Goal: Task Accomplishment & Management: Manage account settings

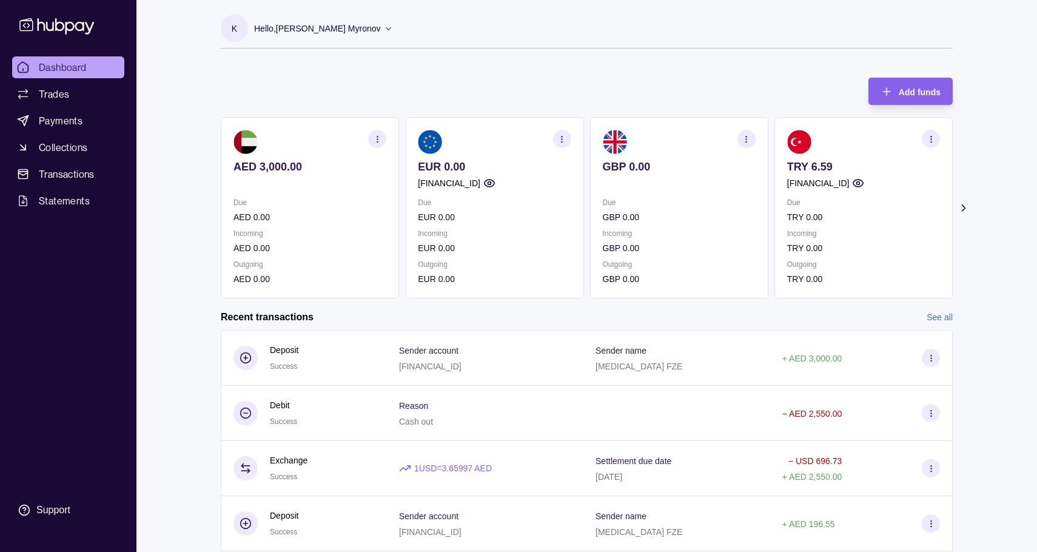
click at [566, 139] on icon "button" at bounding box center [561, 139] width 9 height 9
click at [503, 166] on link "View account details" at bounding box center [477, 169] width 77 height 13
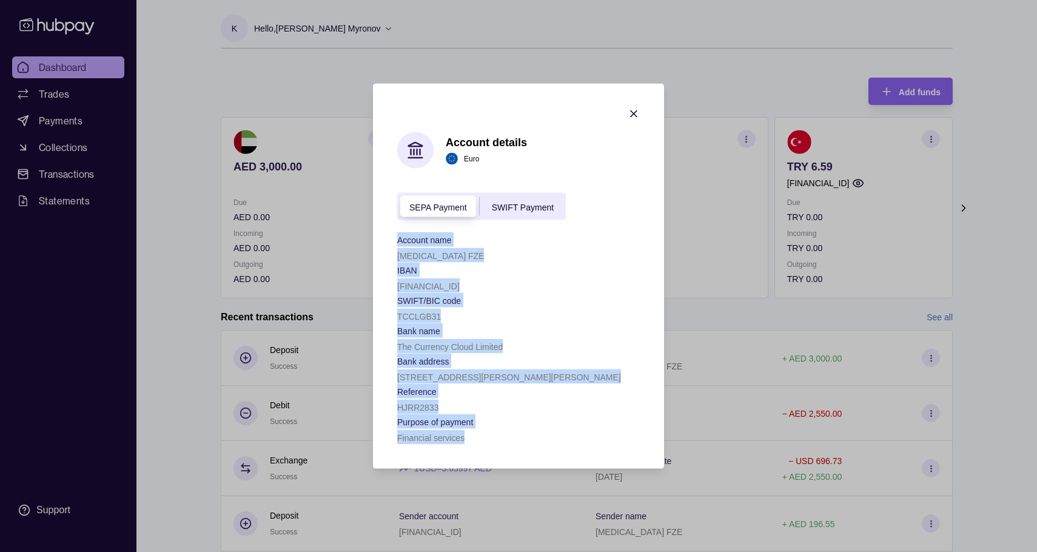
drag, startPoint x: 397, startPoint y: 240, endPoint x: 476, endPoint y: 454, distance: 227.6
click at [476, 454] on section "Account details Euro SEPA Payment SWIFT Payment Account name Creon FZE IBAN GB7…" at bounding box center [518, 276] width 291 height 385
copy div "Account name Creon FZE IBAN GB78TCCL00997995405408 SWIFT/BIC code TCCLGB31 Bank…"
click at [637, 109] on icon "button" at bounding box center [634, 114] width 12 height 12
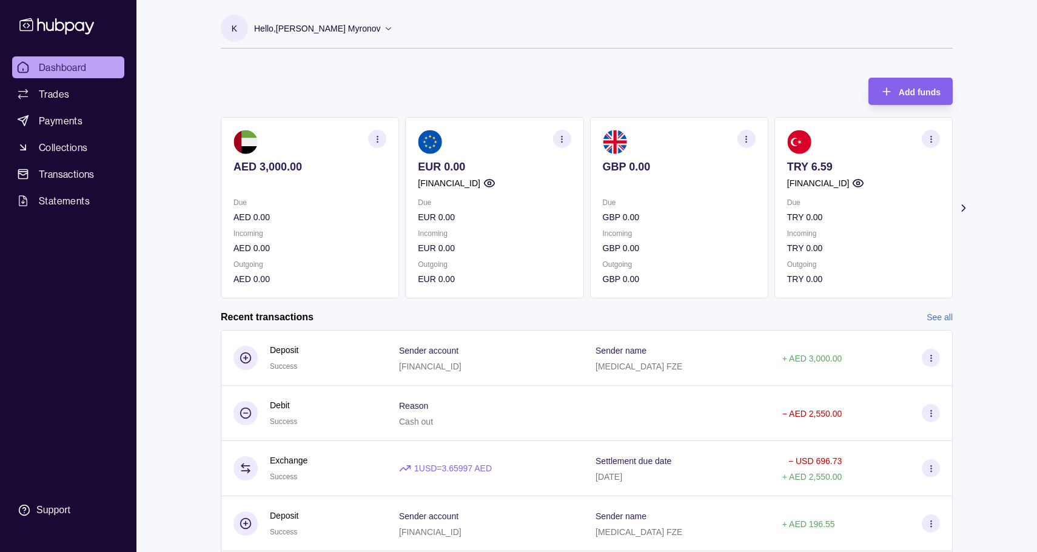
click at [566, 138] on icon "button" at bounding box center [561, 139] width 9 height 9
click at [481, 167] on link "View account details" at bounding box center [477, 169] width 77 height 13
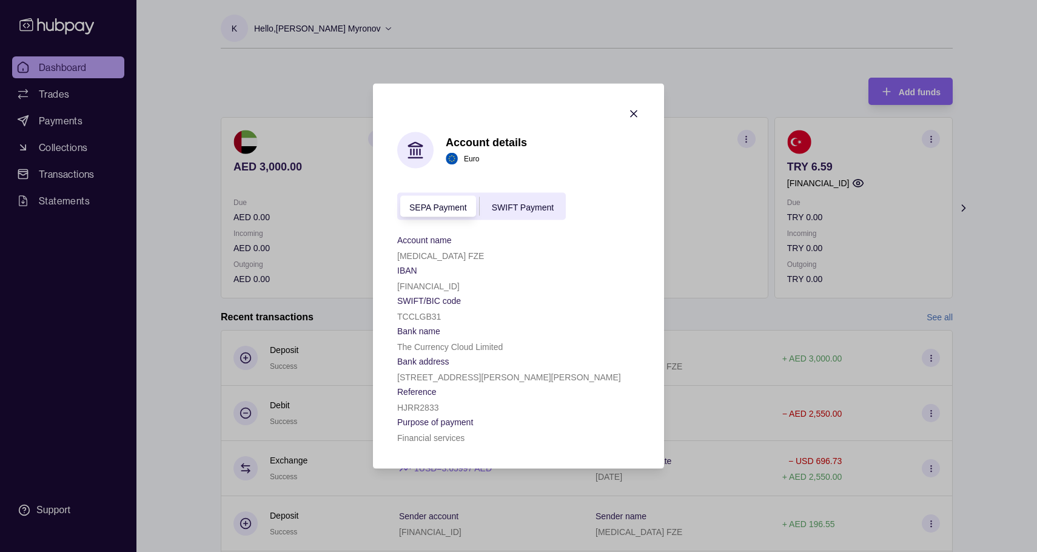
click at [520, 211] on div "SWIFT Payment" at bounding box center [523, 206] width 86 height 15
click at [437, 200] on div "SEPA Payment" at bounding box center [438, 206] width 82 height 15
click at [523, 200] on div "SWIFT Payment" at bounding box center [523, 206] width 86 height 15
click at [442, 196] on div "SEPA Payment SWIFT Payment" at bounding box center [481, 206] width 169 height 27
click at [439, 209] on span "SEPA Payment" at bounding box center [438, 207] width 58 height 10
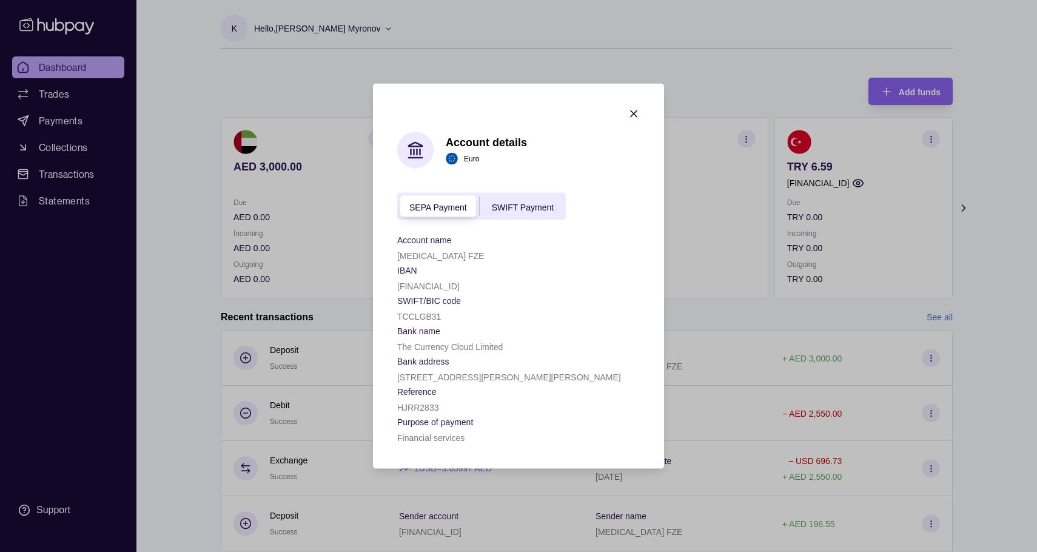
click at [634, 110] on icon "button" at bounding box center [634, 114] width 12 height 12
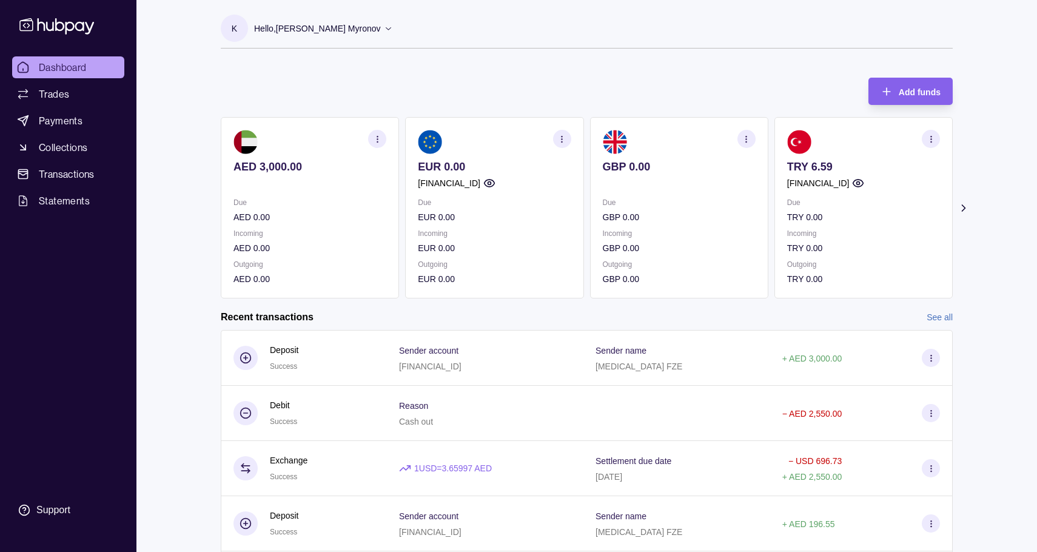
click at [562, 143] on section "button" at bounding box center [562, 139] width 18 height 18
click at [510, 201] on link "Download account details" at bounding box center [487, 199] width 97 height 13
click at [961, 207] on icon at bounding box center [964, 208] width 12 height 12
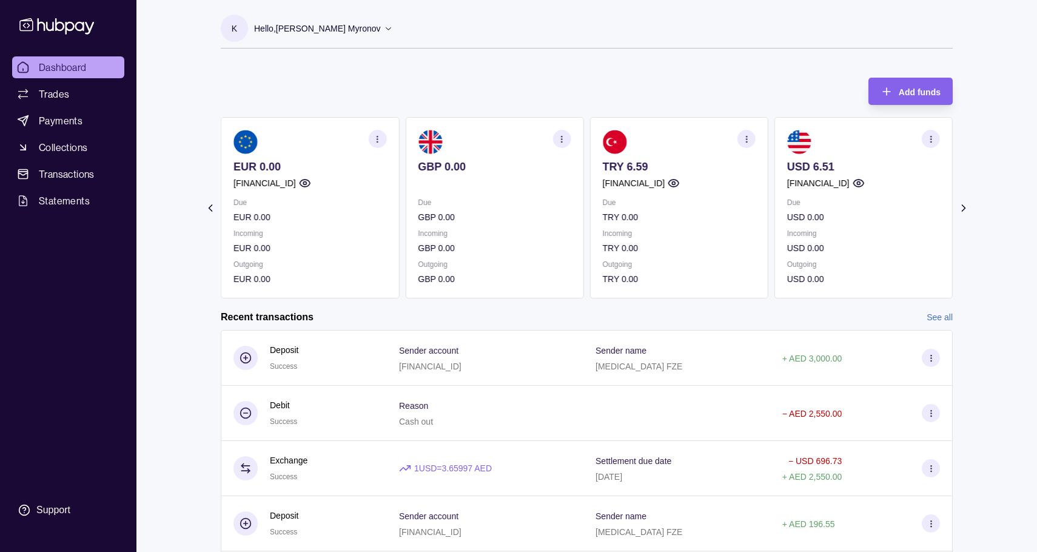
click at [210, 206] on icon at bounding box center [210, 208] width 12 height 12
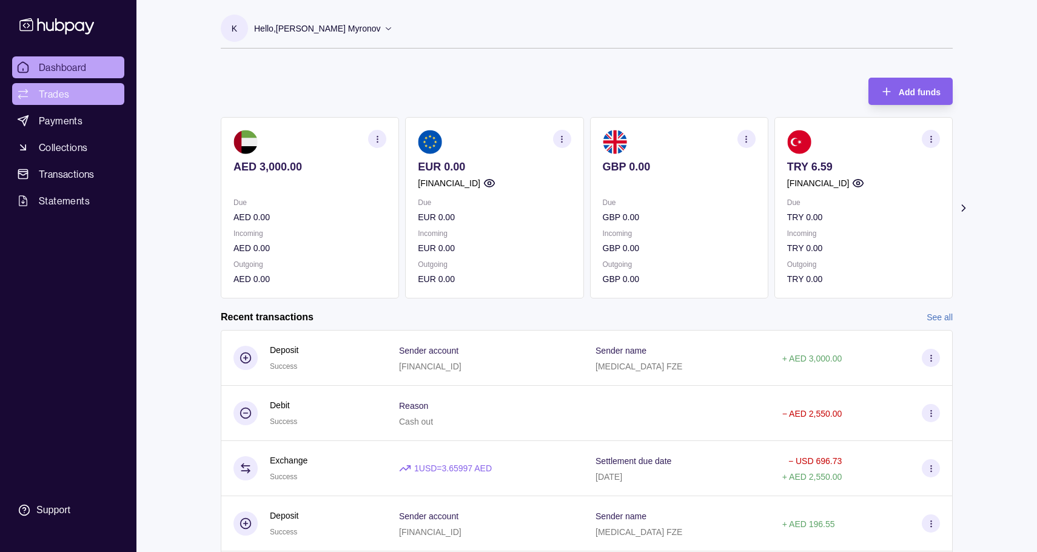
click at [72, 95] on link "Trades" at bounding box center [68, 94] width 112 height 22
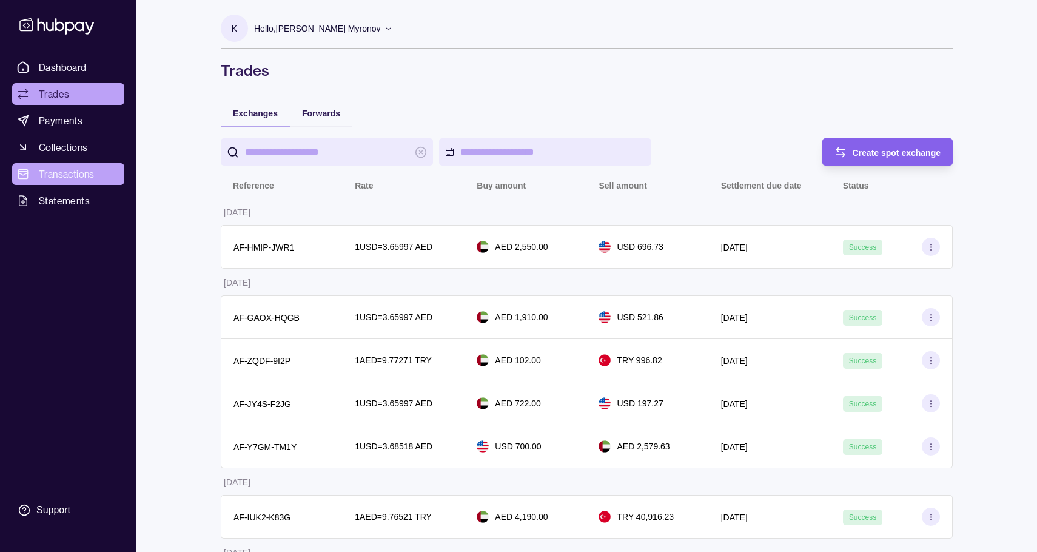
click at [78, 176] on span "Transactions" at bounding box center [67, 174] width 56 height 15
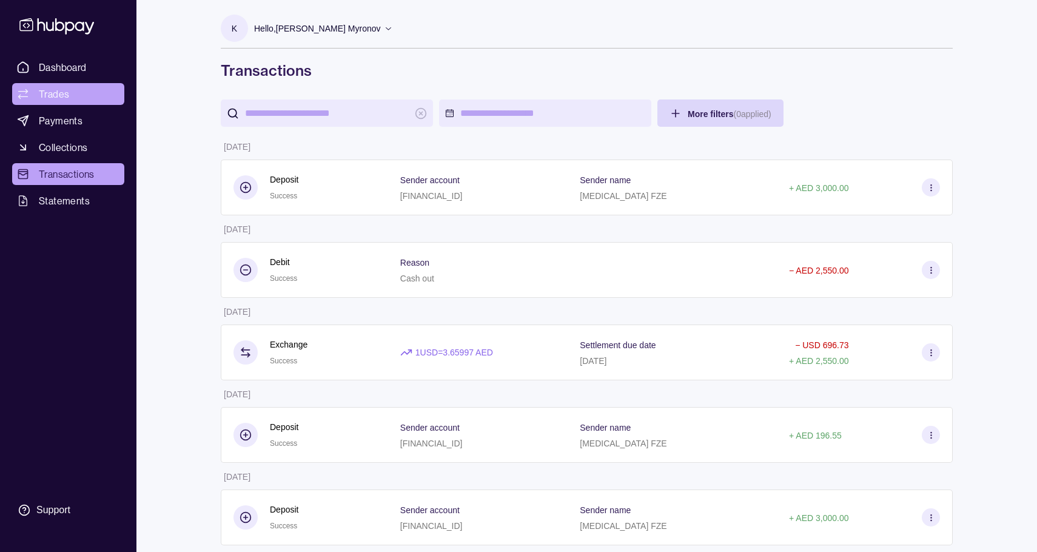
click at [67, 92] on span "Trades" at bounding box center [54, 94] width 30 height 15
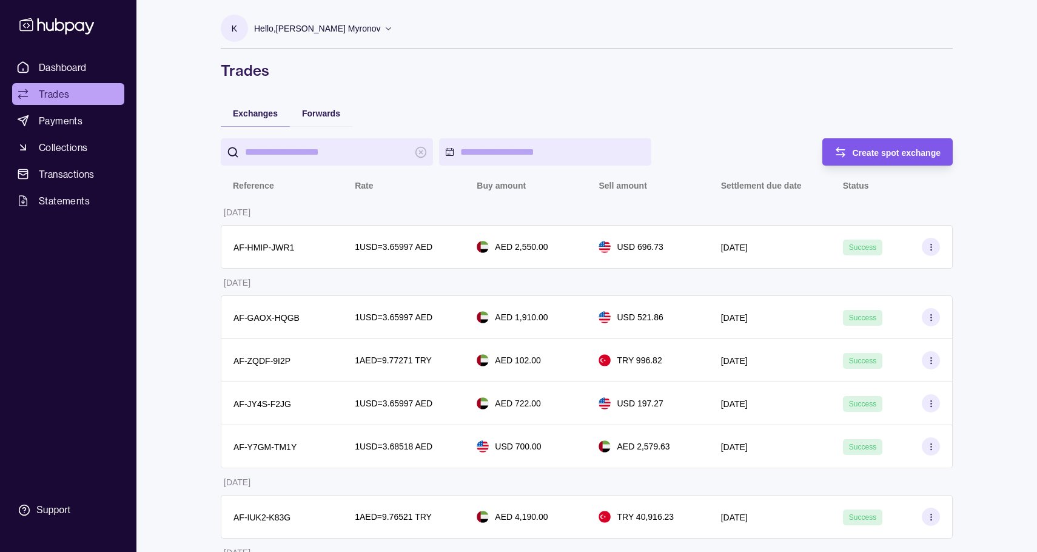
click at [867, 153] on span "Create spot exchange" at bounding box center [897, 153] width 89 height 10
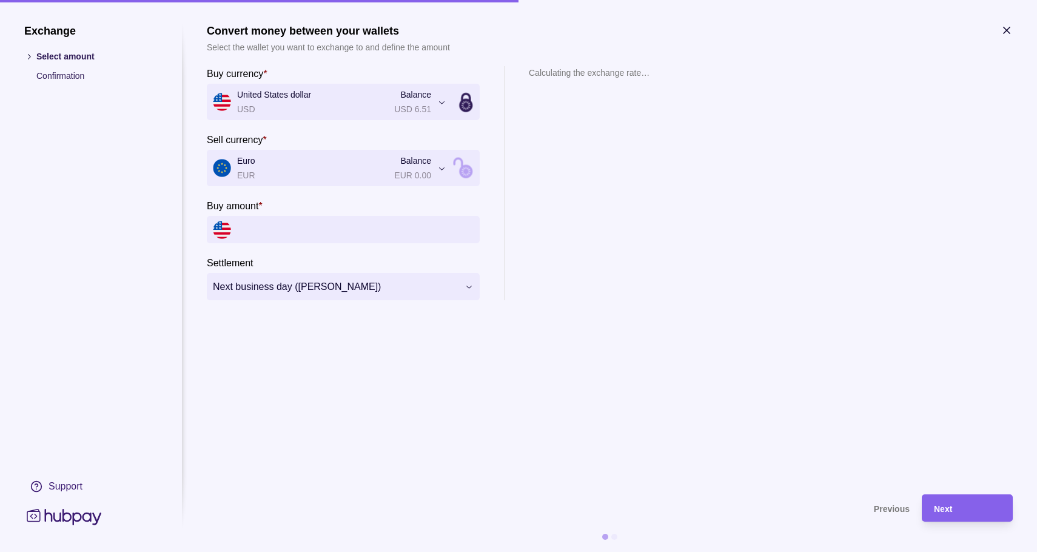
click at [290, 228] on input "Buy amount *" at bounding box center [355, 229] width 237 height 27
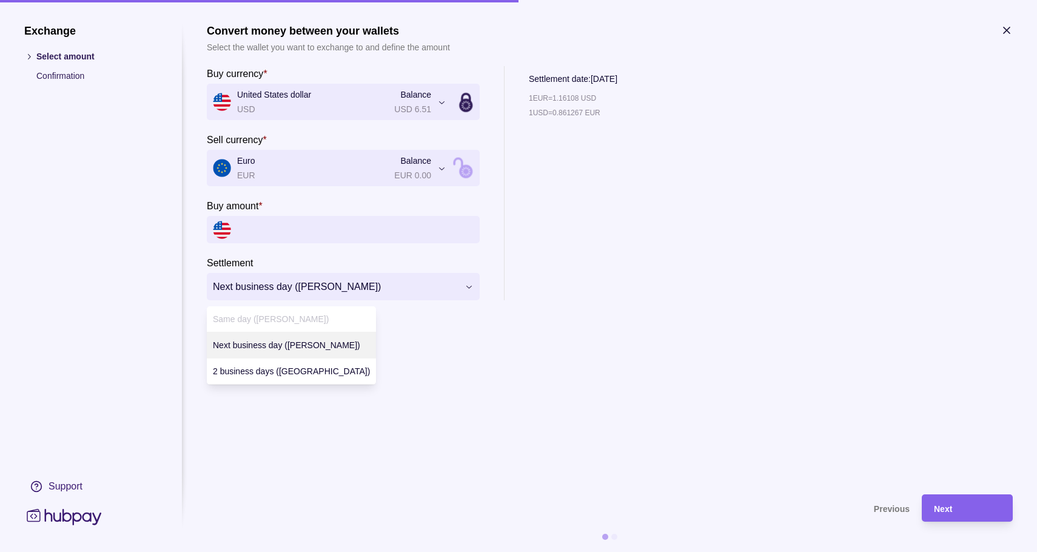
click at [255, 316] on span "Same day (TOD)" at bounding box center [271, 319] width 116 height 10
click at [1004, 31] on icon "button" at bounding box center [1007, 30] width 12 height 12
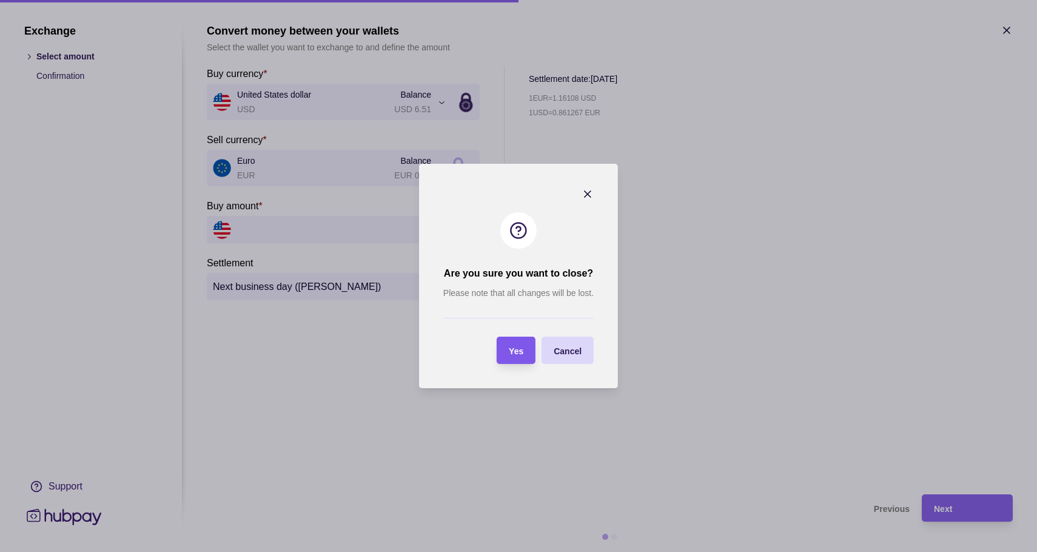
click at [513, 361] on div "Yes" at bounding box center [507, 350] width 33 height 27
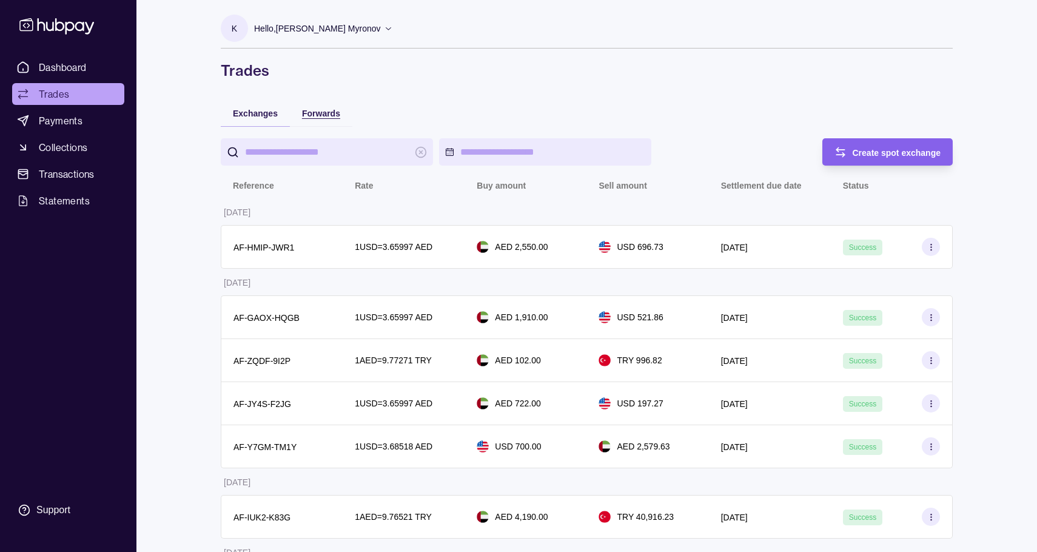
click at [320, 113] on span "Forwards" at bounding box center [321, 114] width 38 height 10
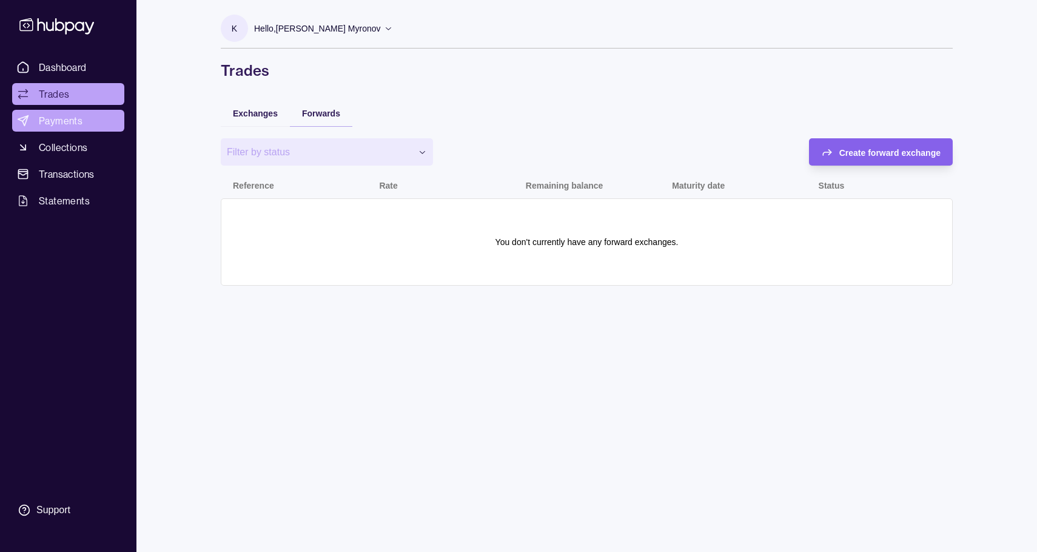
click at [77, 115] on span "Payments" at bounding box center [61, 120] width 44 height 15
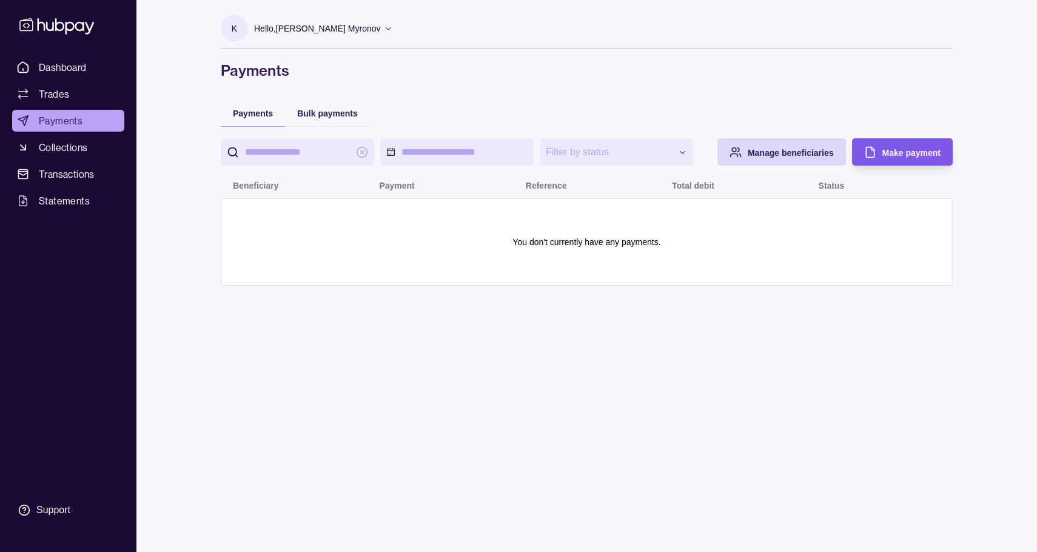
click at [874, 146] on icon "button" at bounding box center [870, 152] width 12 height 12
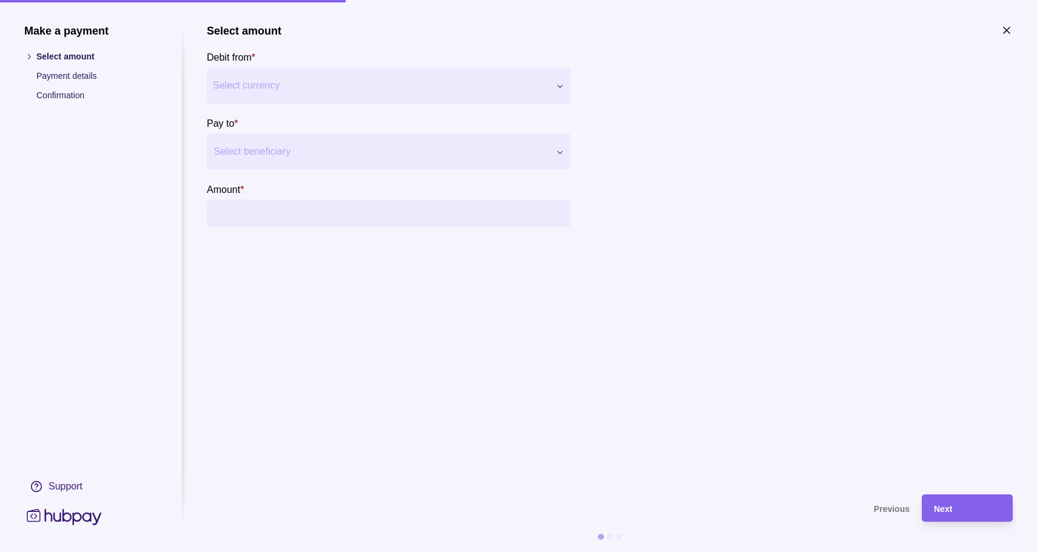
click at [327, 551] on div "Make a payment Select amount Payment details Confirmation Support Select amount…" at bounding box center [518, 552] width 1037 height 0
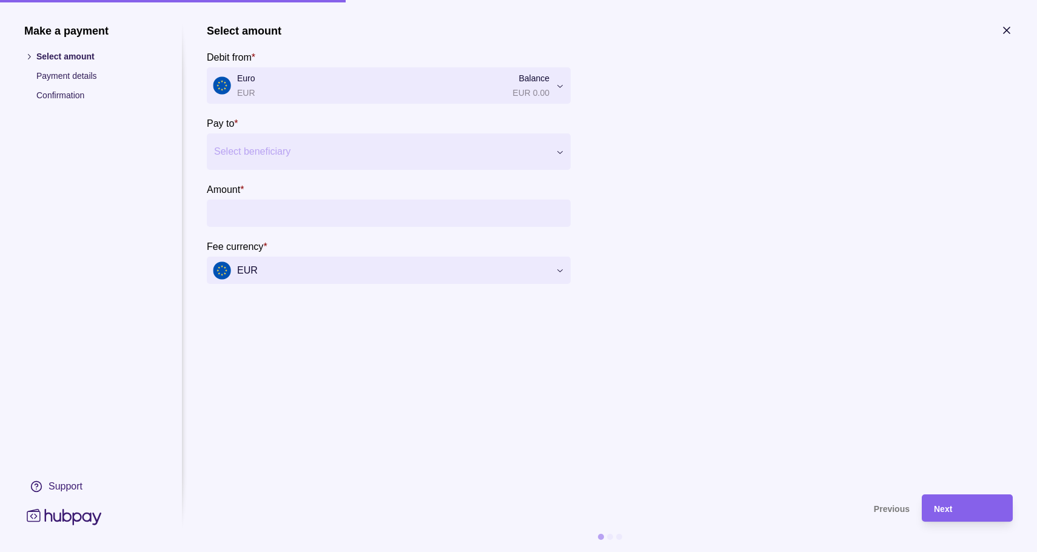
click at [346, 551] on div "Make a payment Select amount Payment details Confirmation Support Select amount…" at bounding box center [518, 552] width 1037 height 0
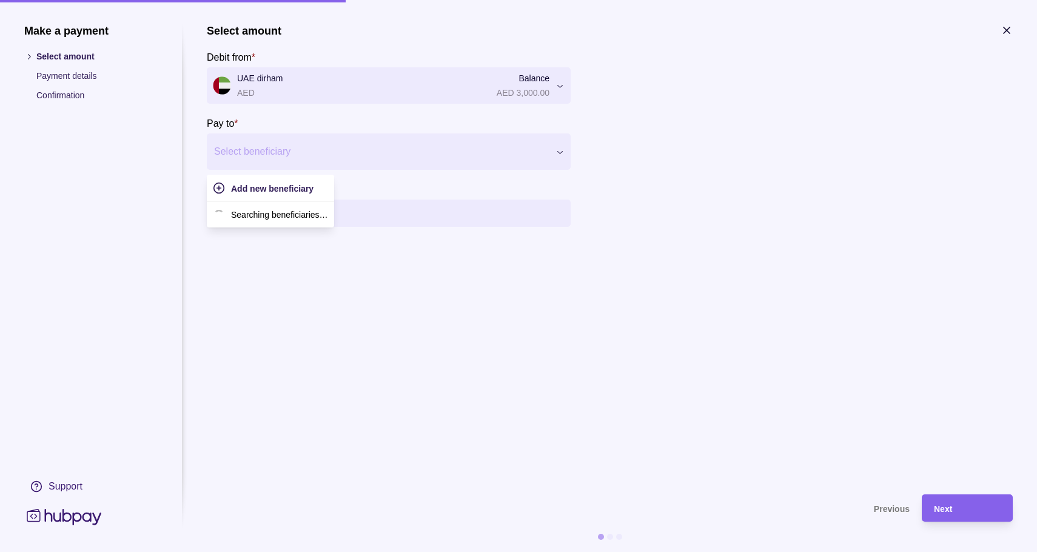
click at [307, 147] on div at bounding box center [381, 151] width 334 height 17
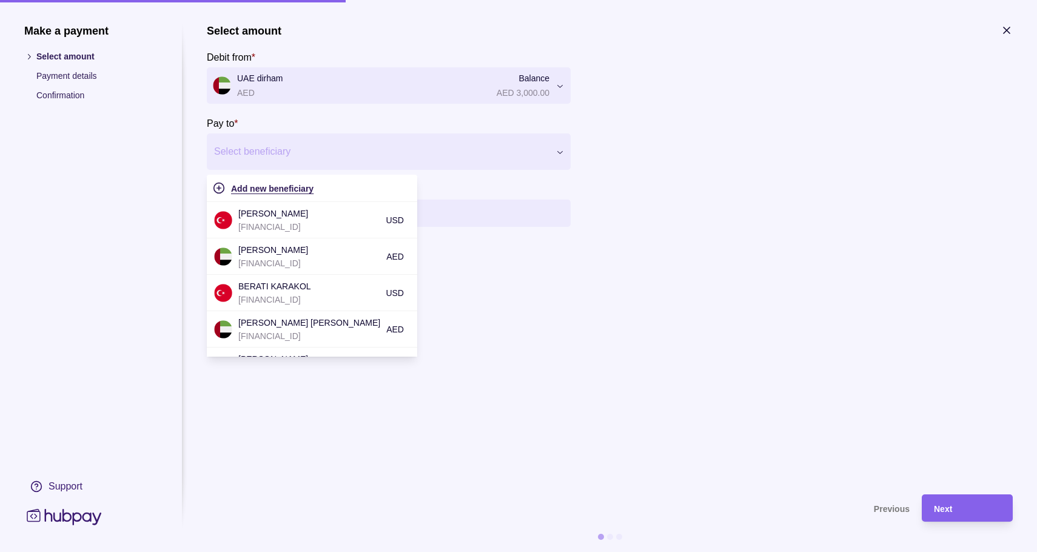
click at [287, 188] on span "Add new beneficiary" at bounding box center [272, 189] width 82 height 10
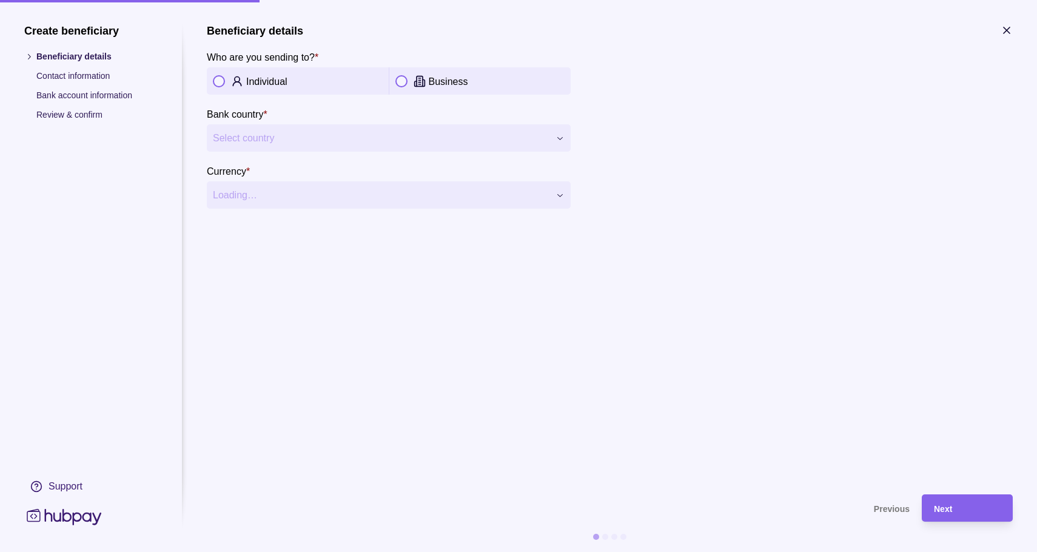
click at [304, 551] on div "**********" at bounding box center [518, 552] width 1037 height 0
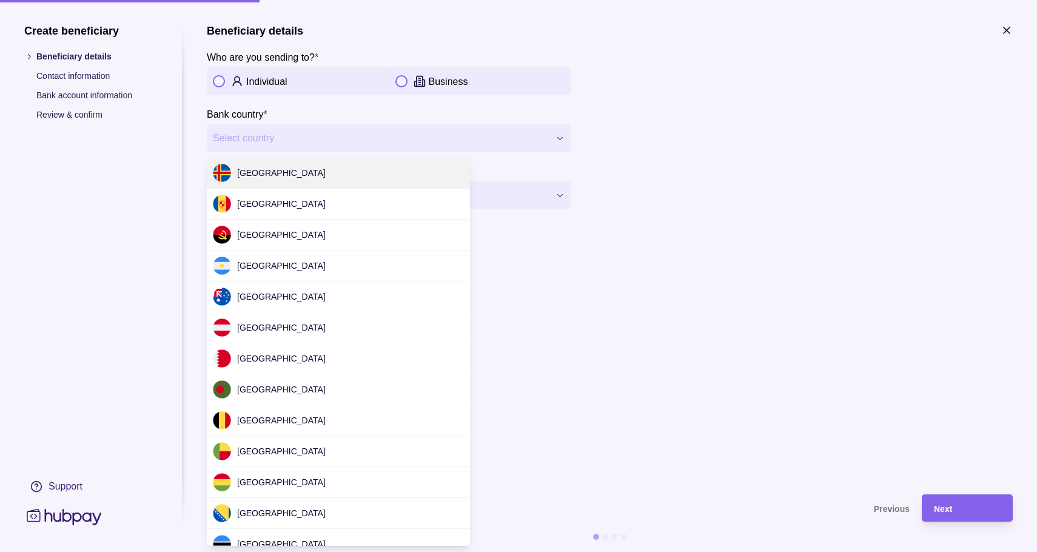
click at [304, 551] on div "**********" at bounding box center [518, 552] width 1037 height 0
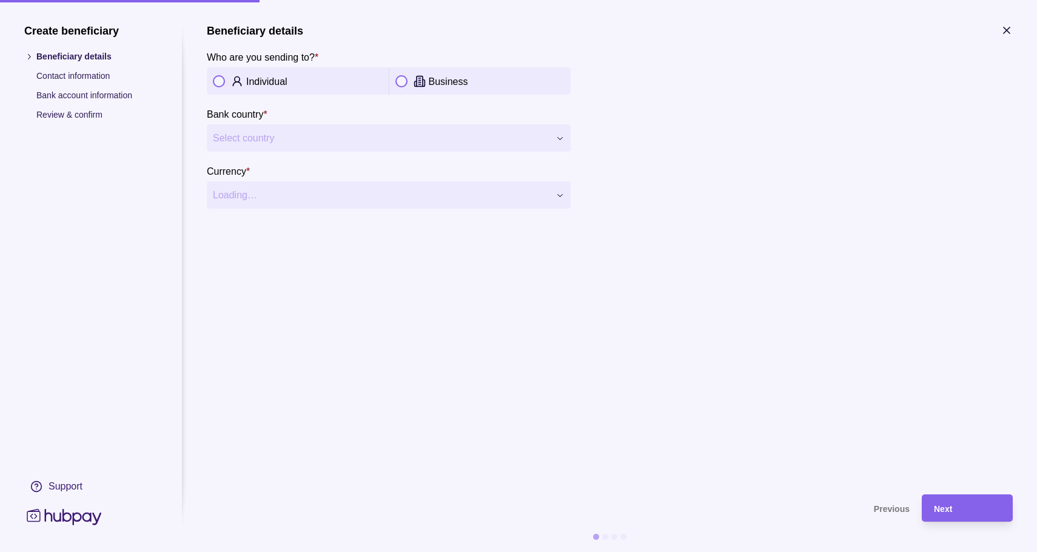
click at [219, 79] on button "button" at bounding box center [219, 81] width 12 height 12
click at [278, 551] on div "**********" at bounding box center [518, 552] width 1037 height 0
click at [285, 551] on div "**********" at bounding box center [518, 552] width 1037 height 0
click at [308, 551] on div "**********" at bounding box center [518, 552] width 1037 height 0
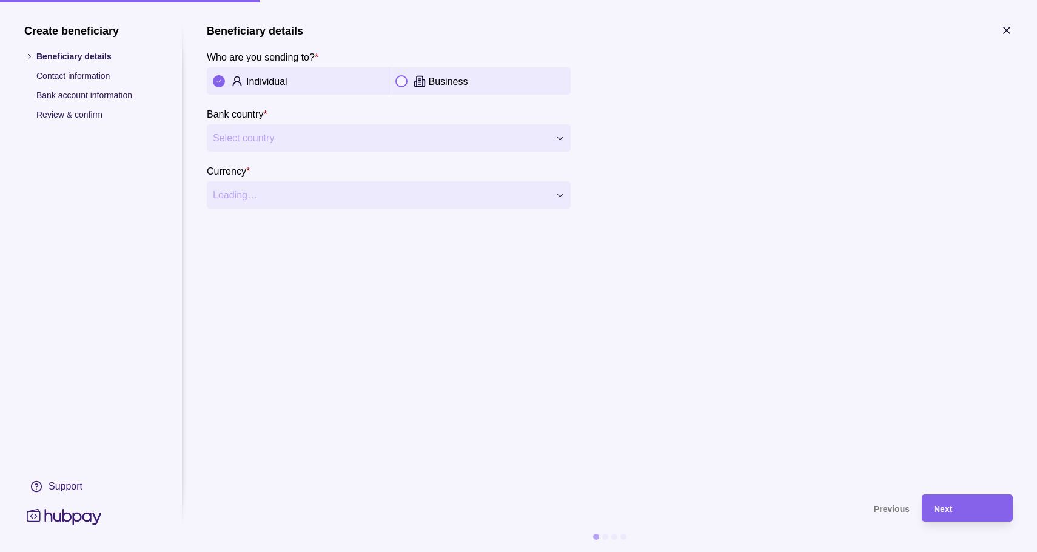
click at [623, 194] on section "**********" at bounding box center [610, 116] width 806 height 184
click at [357, 138] on span "Select country" at bounding box center [381, 138] width 337 height 15
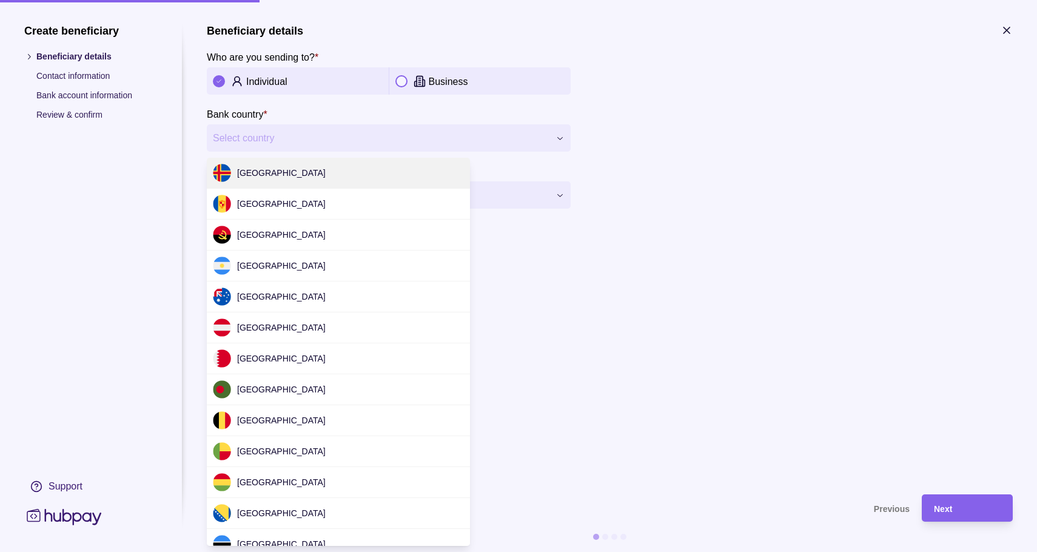
click at [426, 551] on div "**********" at bounding box center [518, 552] width 1037 height 0
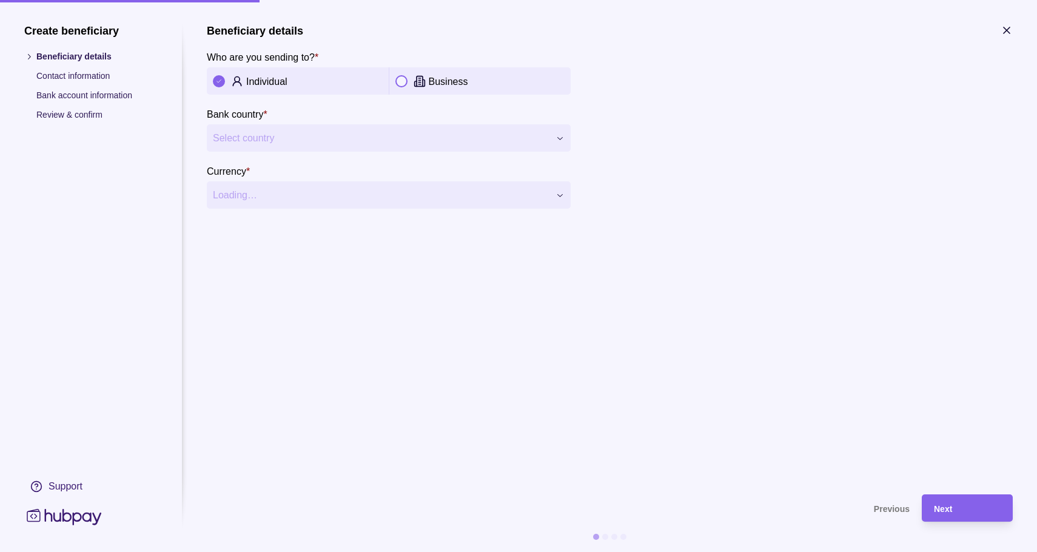
click at [76, 73] on p "Contact information" at bounding box center [96, 75] width 121 height 13
click at [76, 95] on p "Bank account information" at bounding box center [96, 95] width 121 height 13
click at [1005, 28] on icon "button" at bounding box center [1007, 30] width 12 height 12
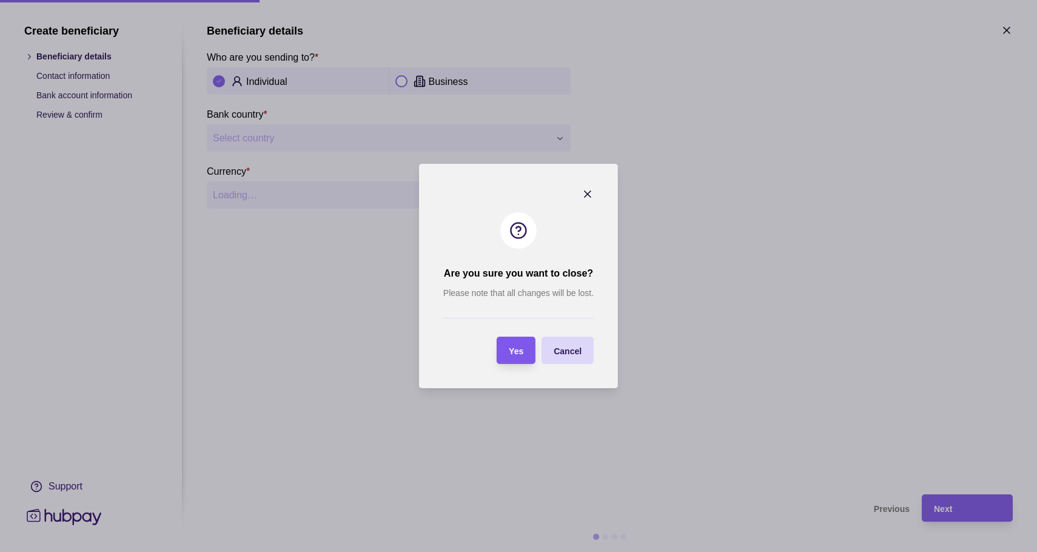
click at [524, 346] on section "Yes" at bounding box center [516, 350] width 39 height 27
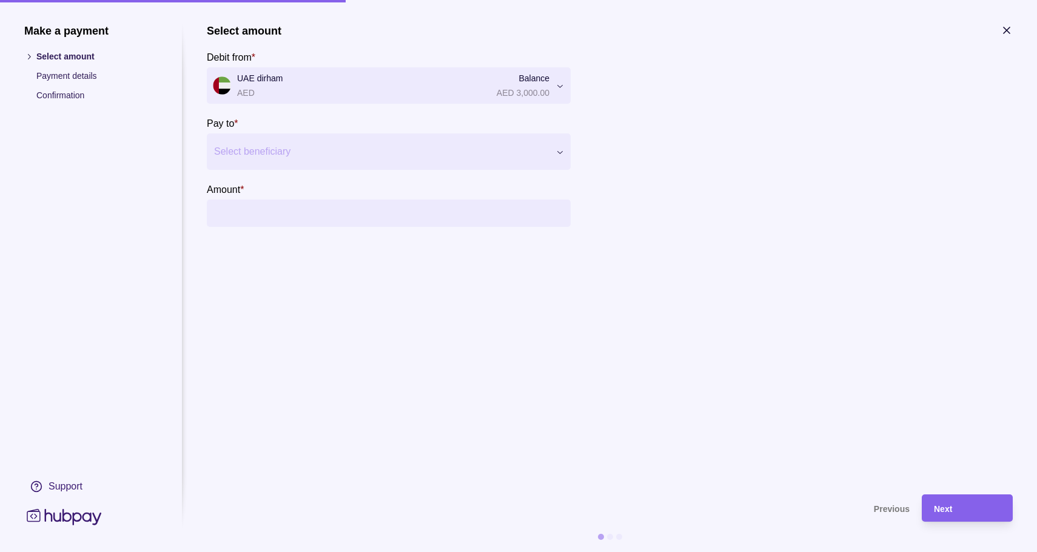
click at [1004, 29] on icon "button" at bounding box center [1007, 30] width 12 height 12
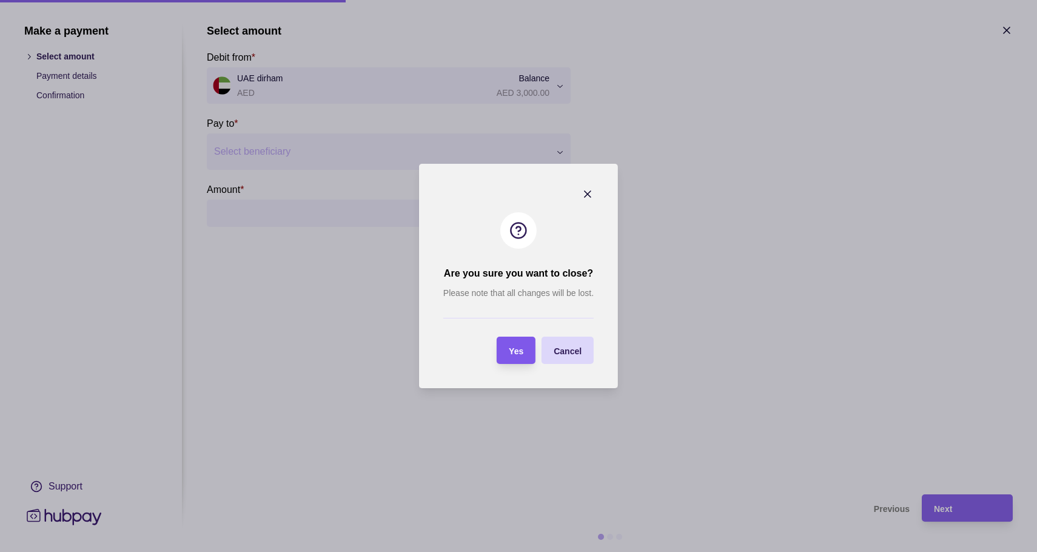
click at [505, 351] on div "Yes" at bounding box center [507, 350] width 33 height 27
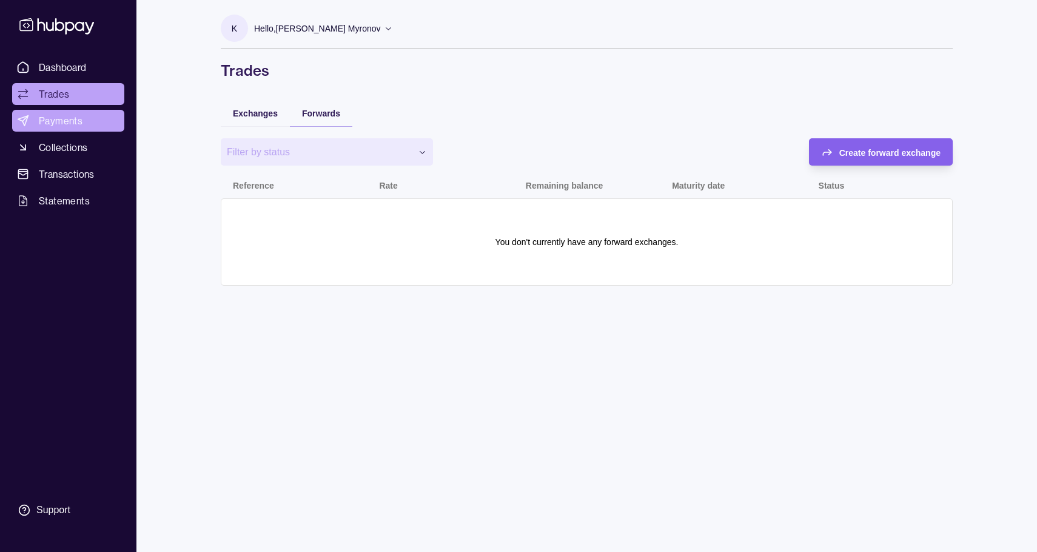
click at [79, 123] on span "Payments" at bounding box center [61, 120] width 44 height 15
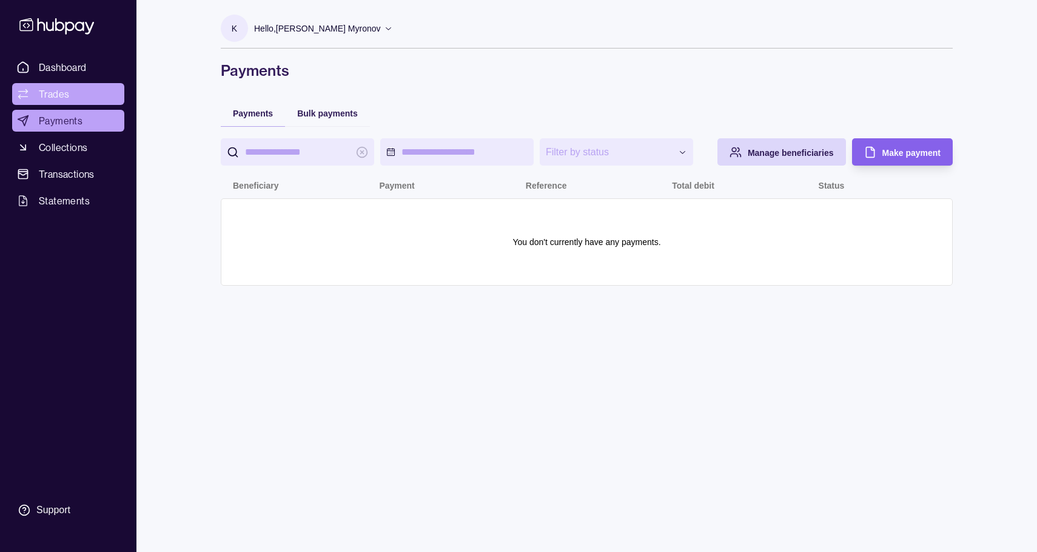
click at [87, 93] on link "Trades" at bounding box center [68, 94] width 112 height 22
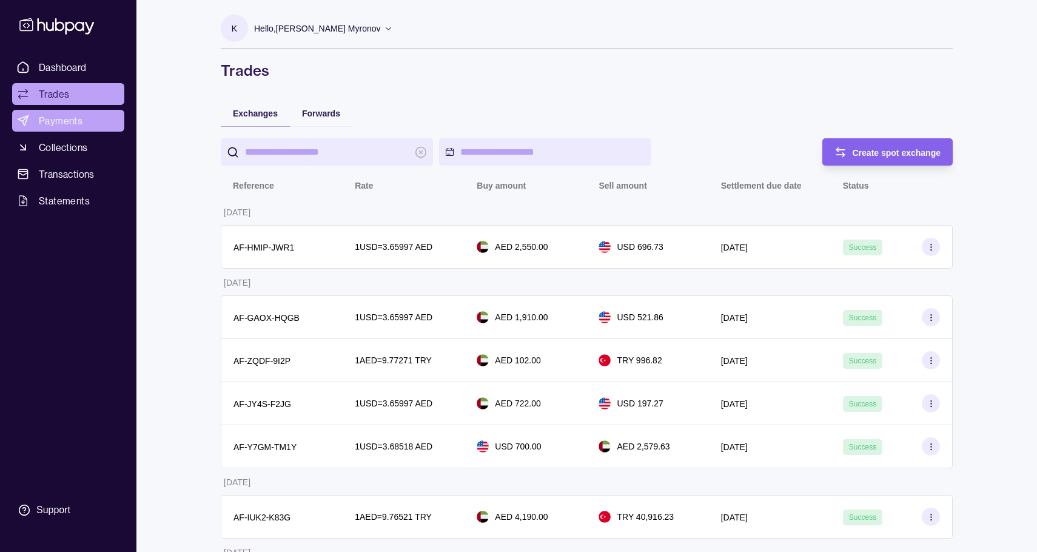
click at [77, 121] on span "Payments" at bounding box center [61, 120] width 44 height 15
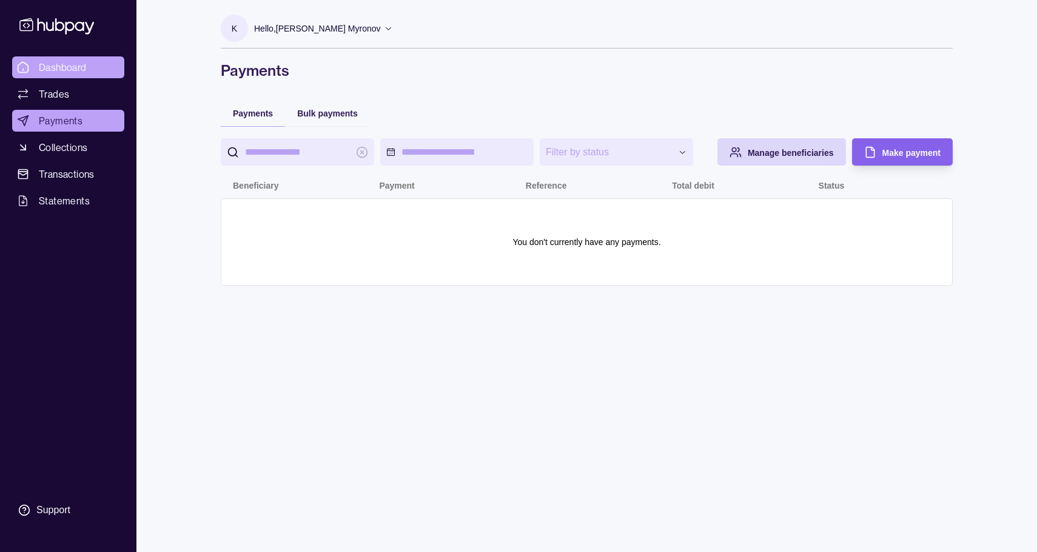
click at [66, 70] on span "Dashboard" at bounding box center [63, 67] width 48 height 15
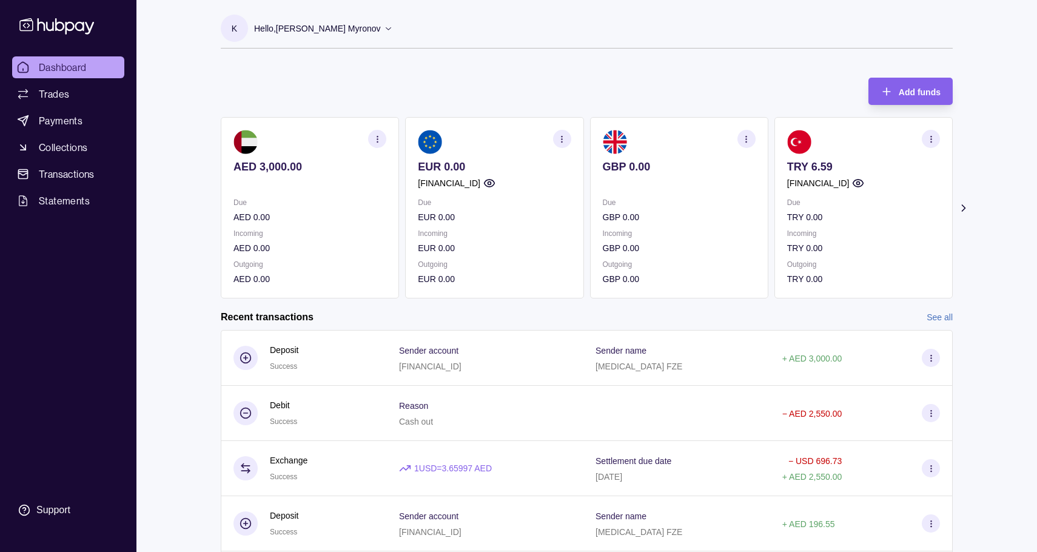
click at [965, 213] on icon at bounding box center [964, 208] width 12 height 12
click at [965, 208] on icon at bounding box center [964, 208] width 12 height 12
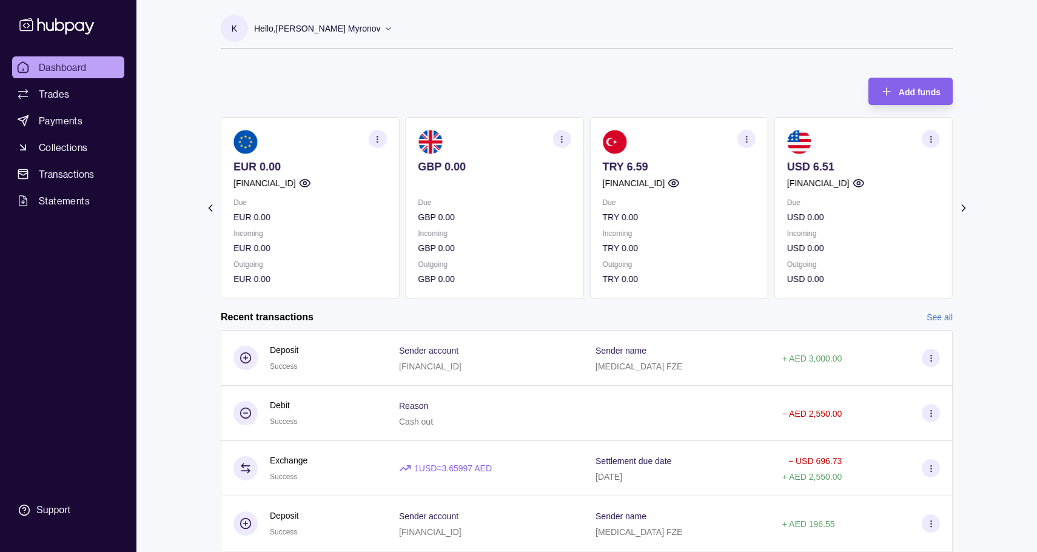
click at [281, 184] on p "[FINANCIAL_ID]" at bounding box center [264, 182] width 62 height 13
click at [296, 184] on p "[FINANCIAL_ID]" at bounding box center [264, 182] width 62 height 13
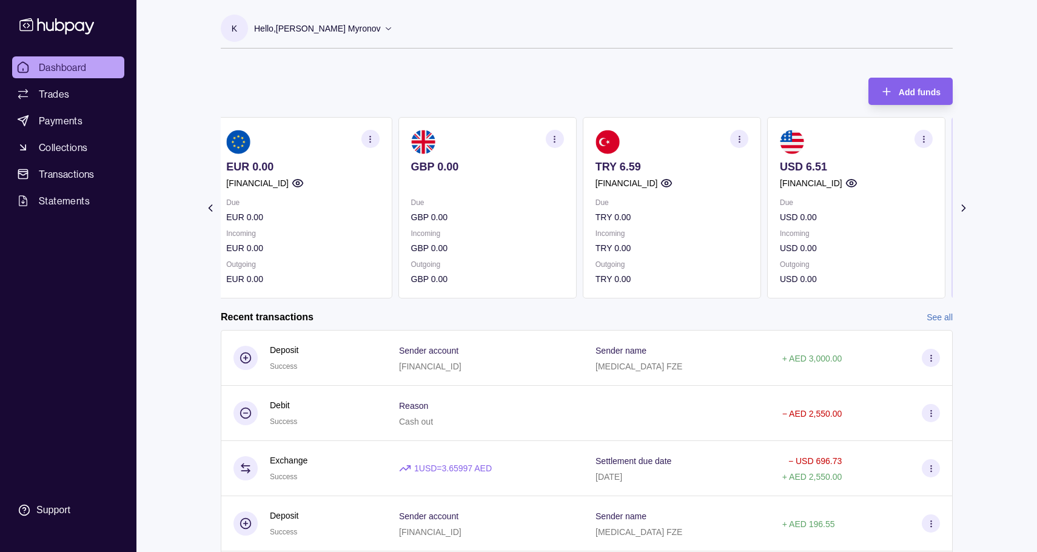
click at [332, 196] on section "EUR 0.00 GB27TCCL04140477840742 Due EUR 0.00 Incoming EUR 0.00 Outgoing EUR 0.00" at bounding box center [302, 207] width 178 height 181
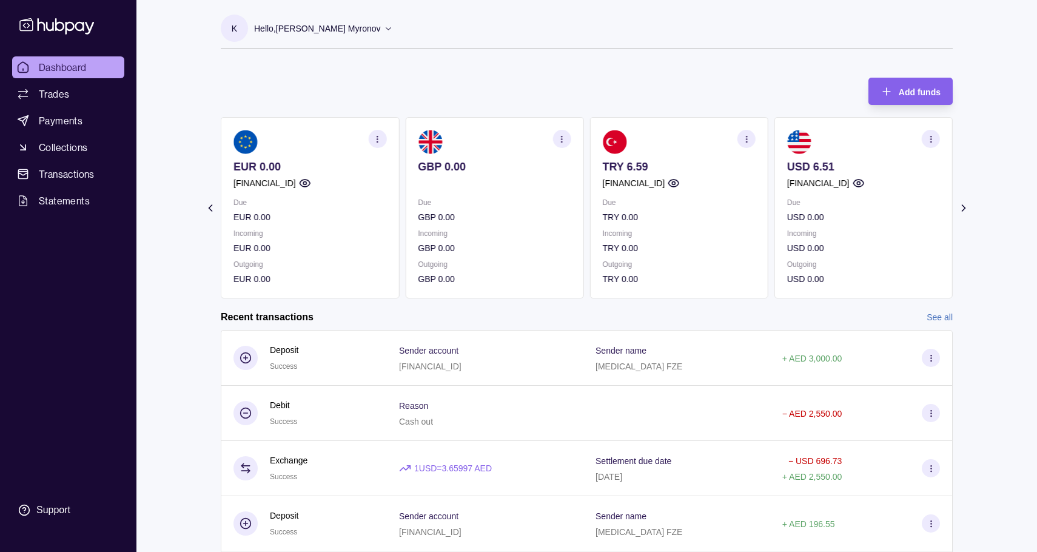
click at [864, 183] on icon "button" at bounding box center [858, 183] width 12 height 12
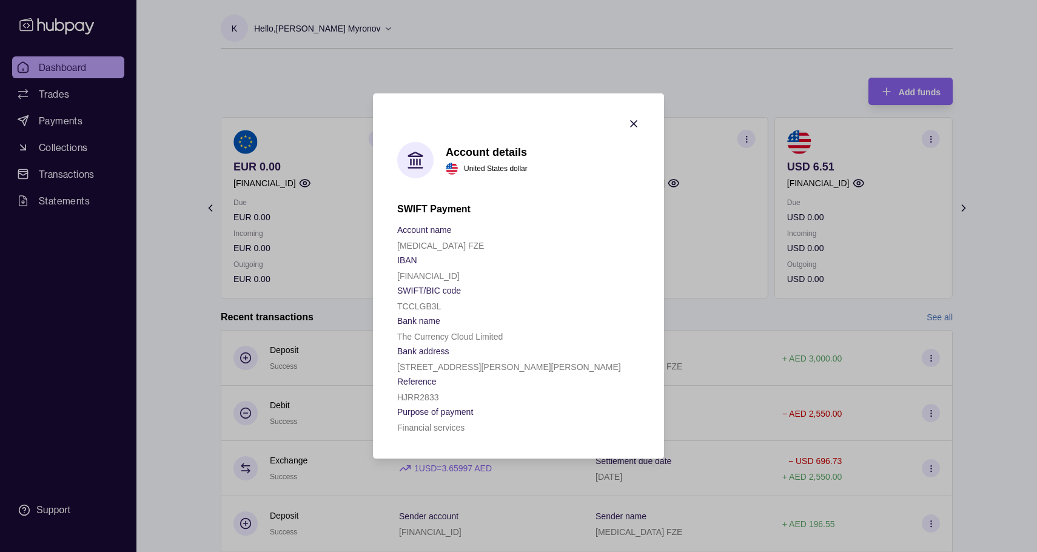
click at [634, 123] on icon "button" at bounding box center [634, 124] width 6 height 6
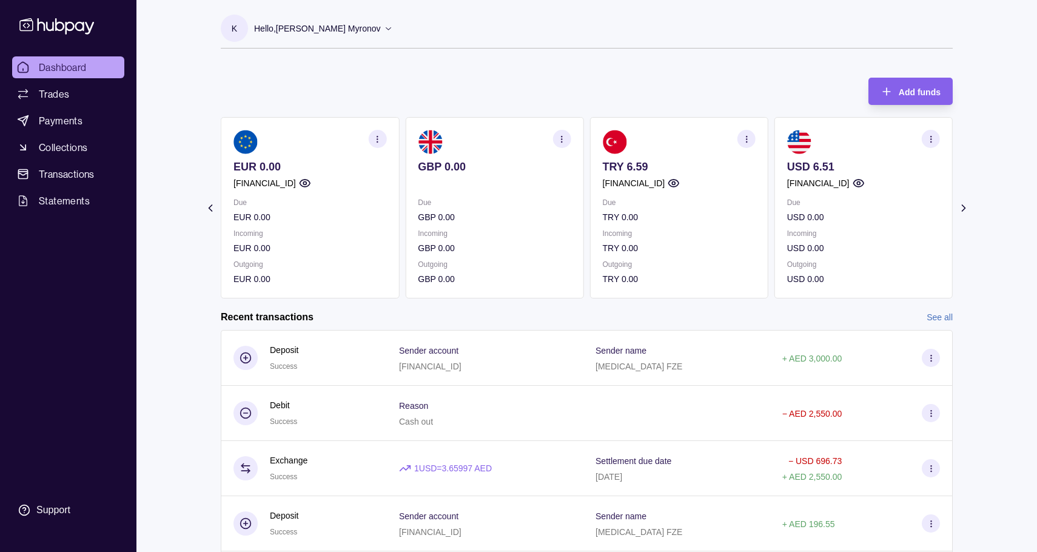
click at [311, 182] on icon "button" at bounding box center [305, 183] width 12 height 12
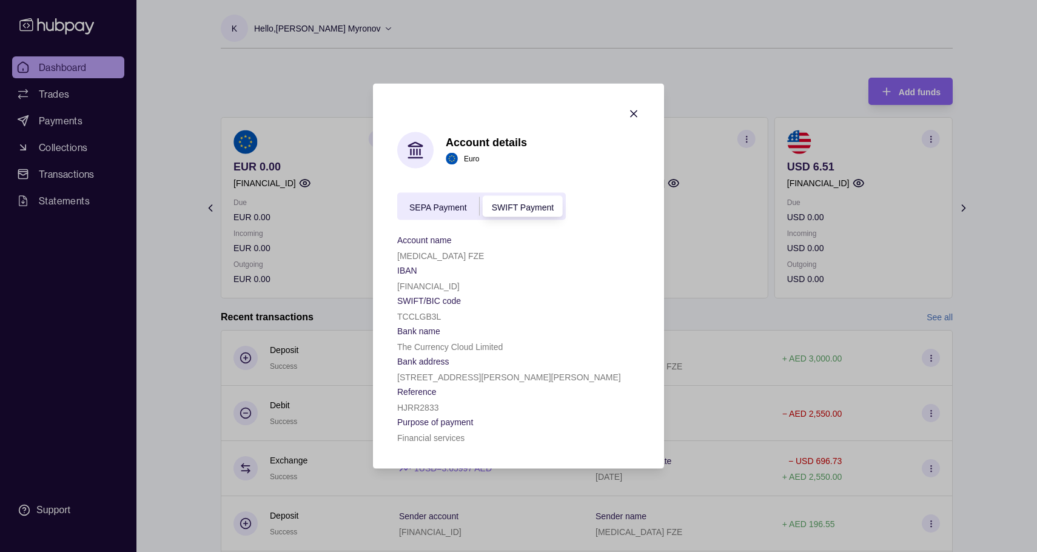
click at [634, 108] on icon "button" at bounding box center [634, 114] width 12 height 12
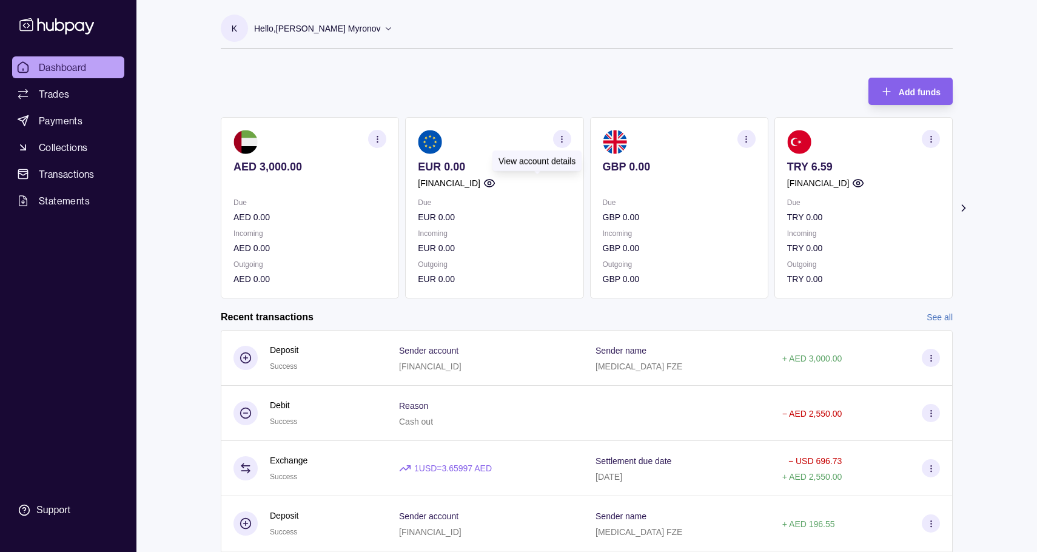
click at [495, 189] on icon "button" at bounding box center [489, 183] width 12 height 12
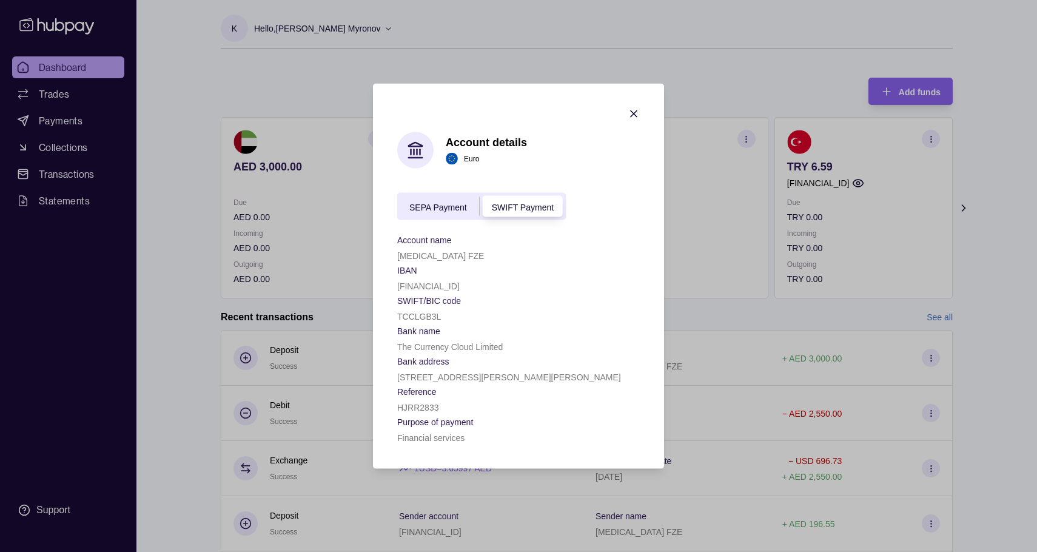
click at [452, 202] on span "SEPA Payment" at bounding box center [438, 207] width 58 height 10
click at [511, 206] on span "SWIFT Payment" at bounding box center [523, 207] width 62 height 10
click at [438, 192] on div "Account details Euro SEPA Payment SWIFT Payment Account name Creon FZE IBAN GB2…" at bounding box center [518, 288] width 243 height 312
click at [440, 207] on span "SEPA Payment" at bounding box center [438, 207] width 58 height 10
click at [635, 110] on icon "button" at bounding box center [634, 114] width 12 height 12
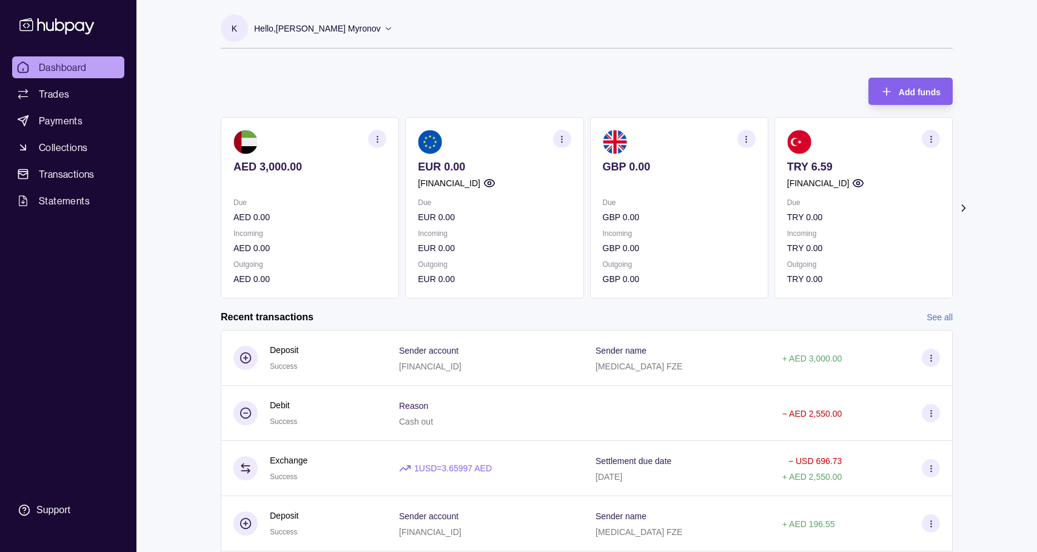
click at [962, 200] on section "Add funds AED 3,000.00 Due AED 0.00 Incoming AED 0.00 Outgoing AED 0.00 EUR 0.0…" at bounding box center [586, 347] width 780 height 565
click at [962, 205] on icon at bounding box center [963, 208] width 3 height 6
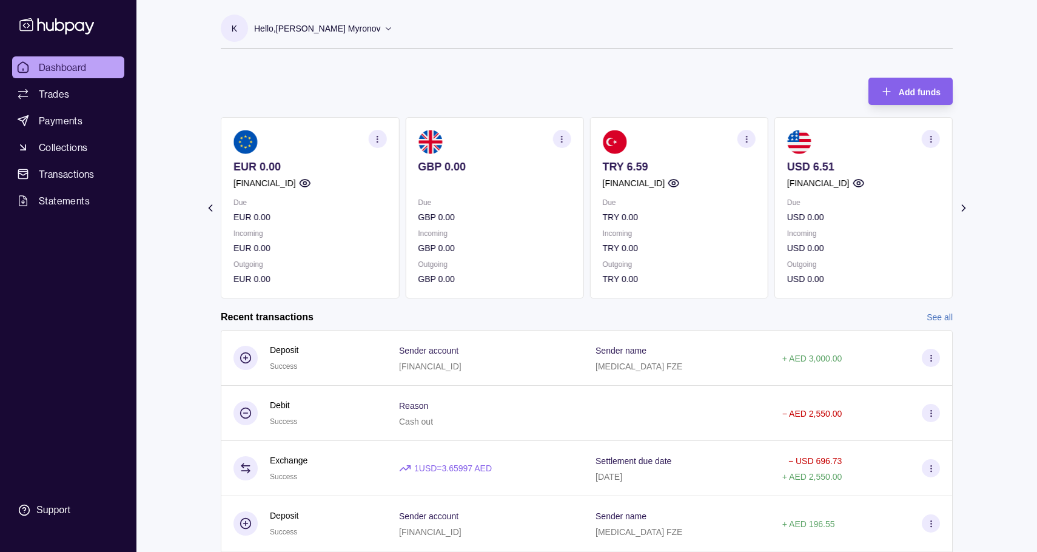
click at [864, 184] on icon "button" at bounding box center [858, 183] width 12 height 12
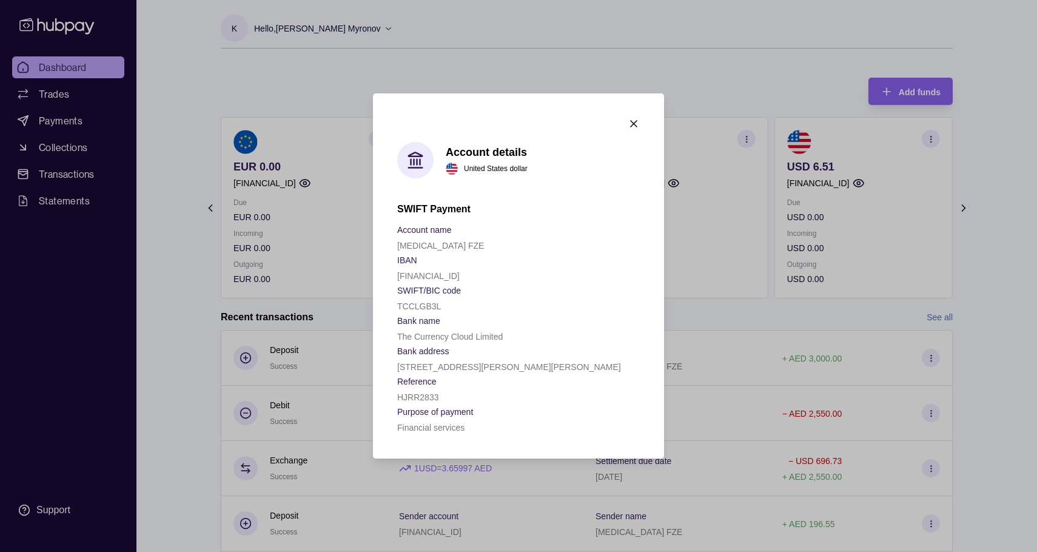
click at [631, 121] on icon "button" at bounding box center [634, 124] width 6 height 6
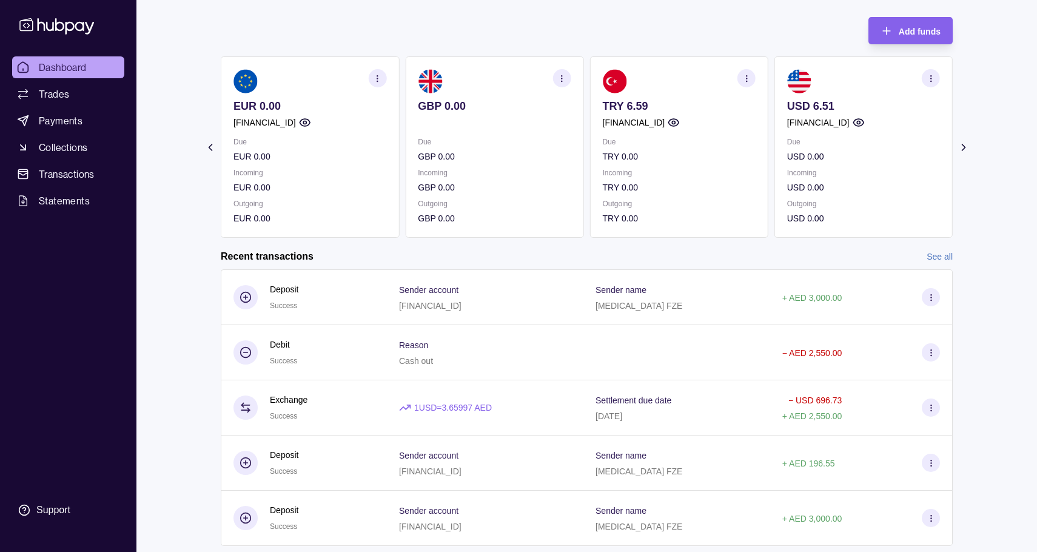
scroll to position [63, 0]
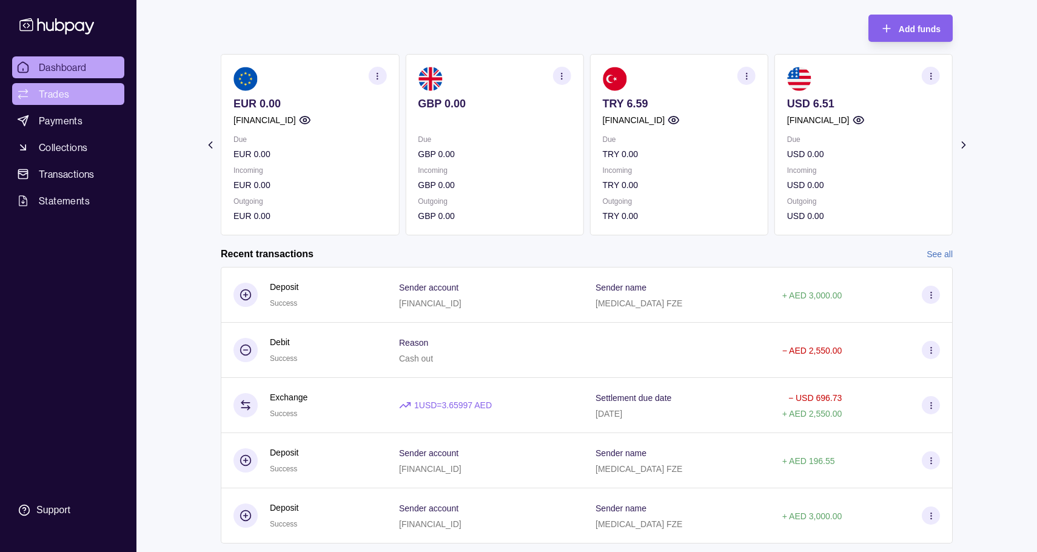
click at [88, 100] on link "Trades" at bounding box center [68, 94] width 112 height 22
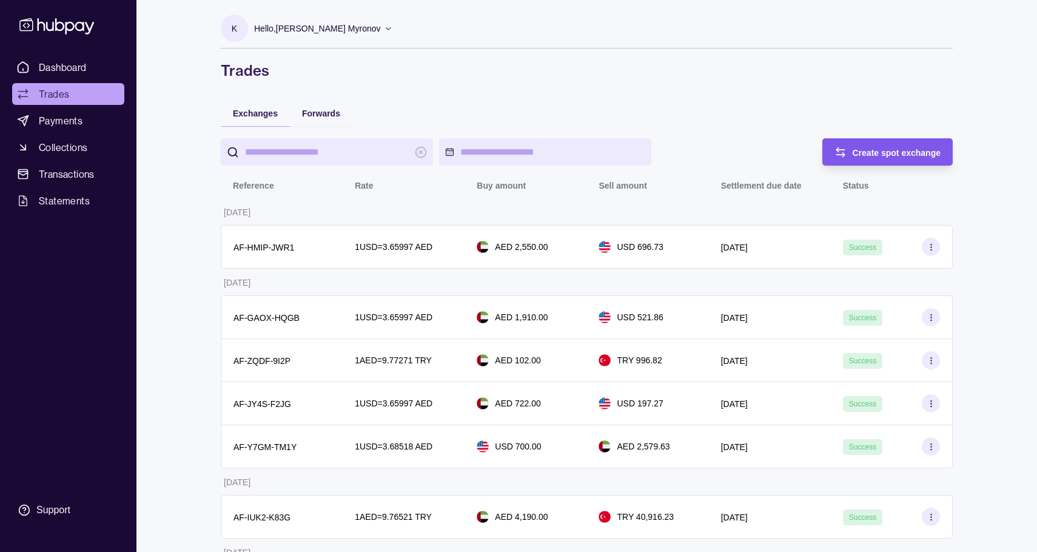
click at [877, 154] on span "Create spot exchange" at bounding box center [897, 153] width 89 height 10
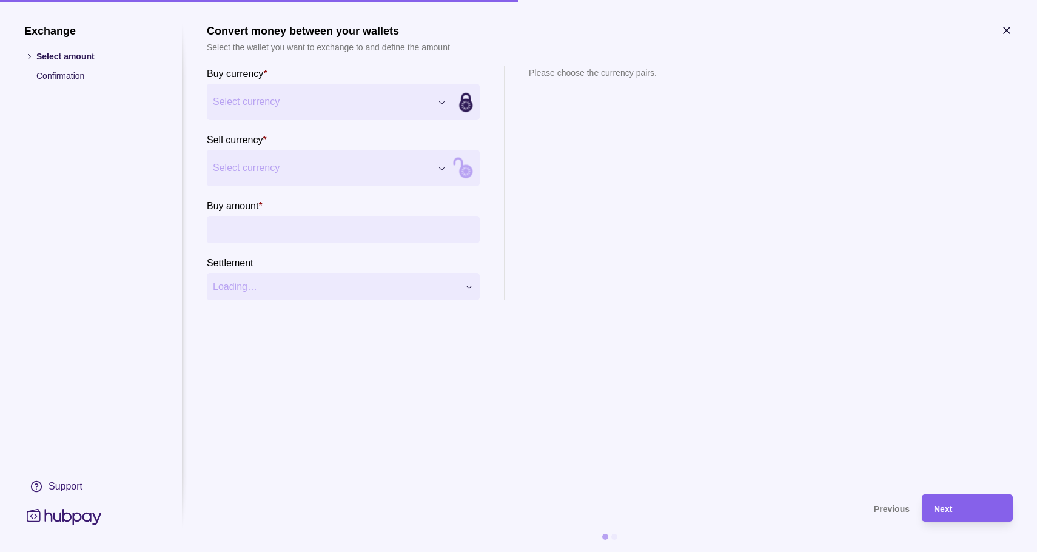
click at [1007, 26] on icon "button" at bounding box center [1007, 30] width 12 height 12
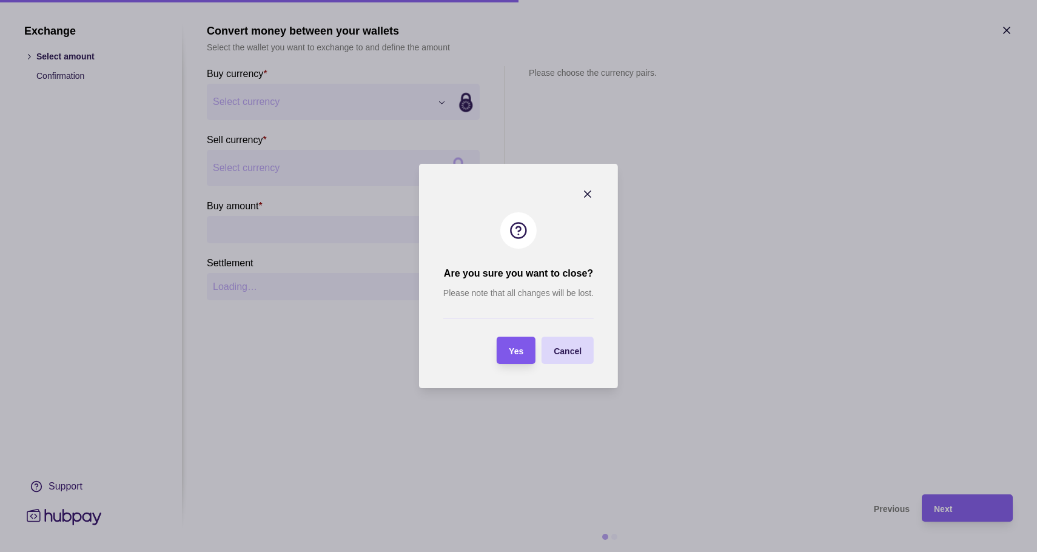
click at [517, 354] on span "Yes" at bounding box center [516, 351] width 15 height 10
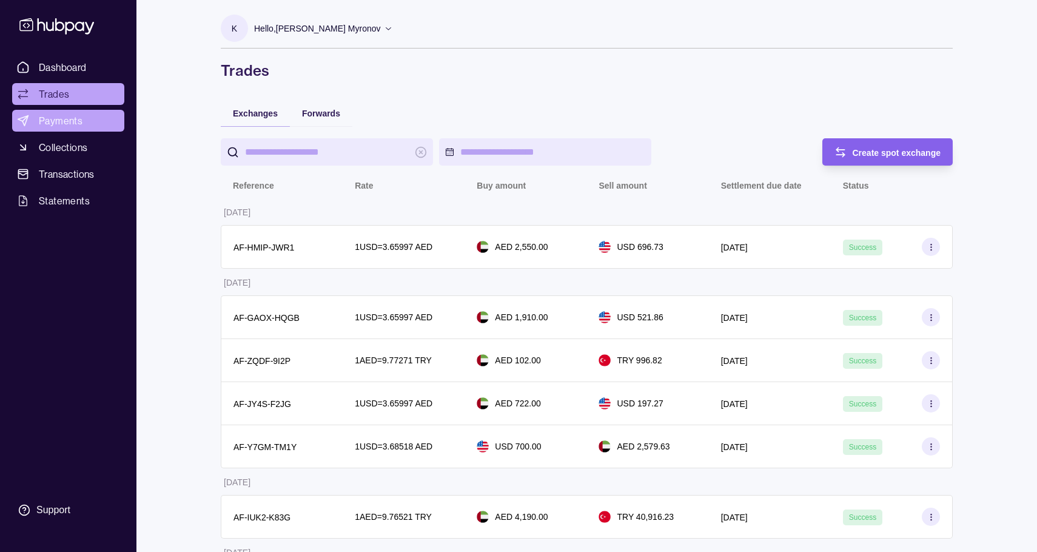
click at [68, 124] on span "Payments" at bounding box center [61, 120] width 44 height 15
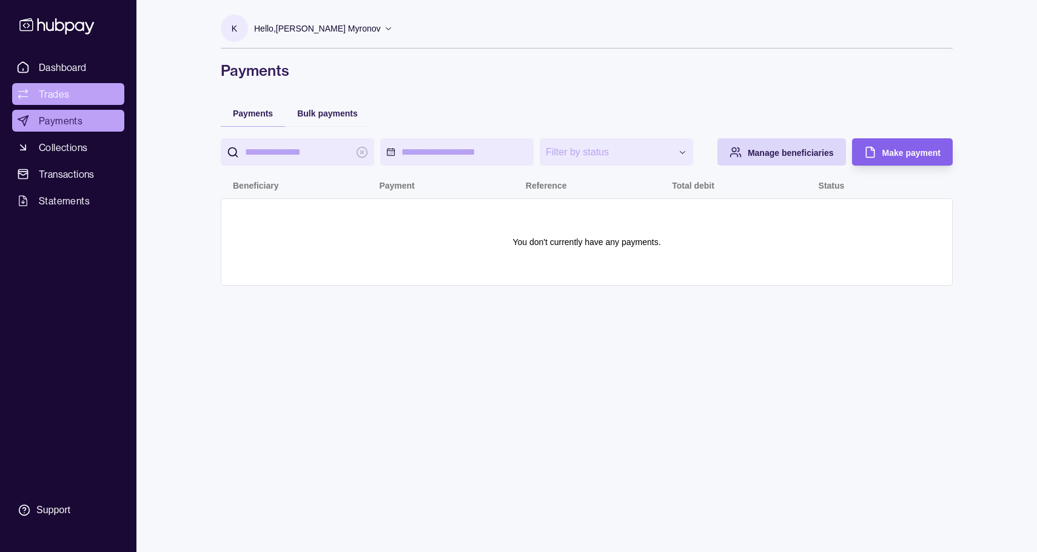
click at [39, 90] on span "Trades" at bounding box center [54, 94] width 30 height 15
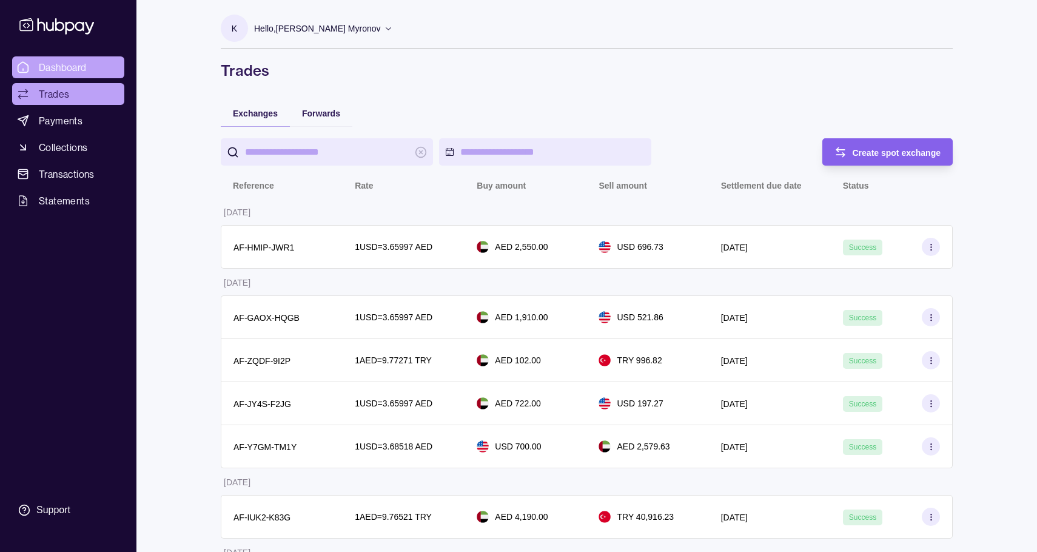
click at [76, 69] on span "Dashboard" at bounding box center [63, 67] width 48 height 15
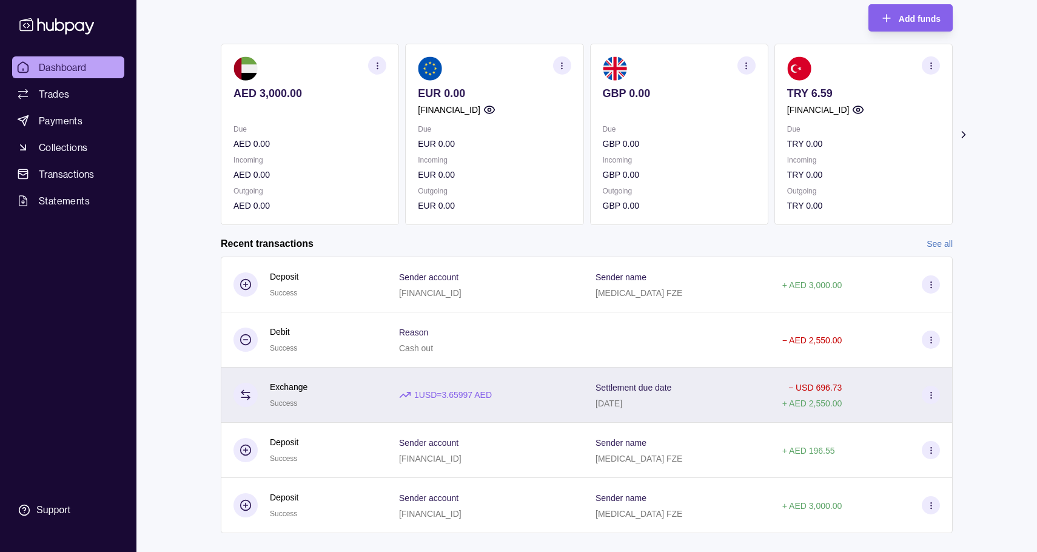
scroll to position [93, 0]
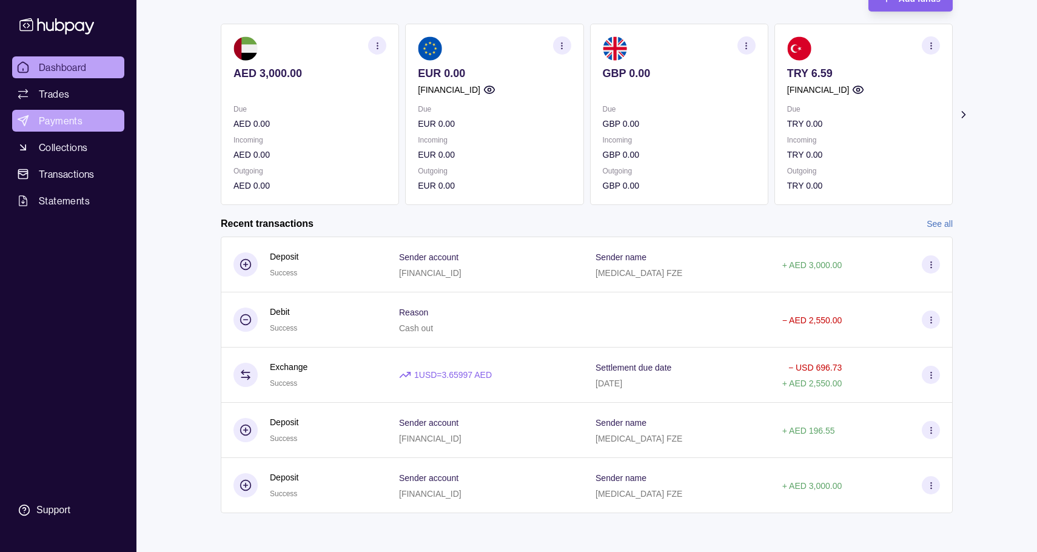
click at [82, 116] on link "Payments" at bounding box center [68, 121] width 112 height 22
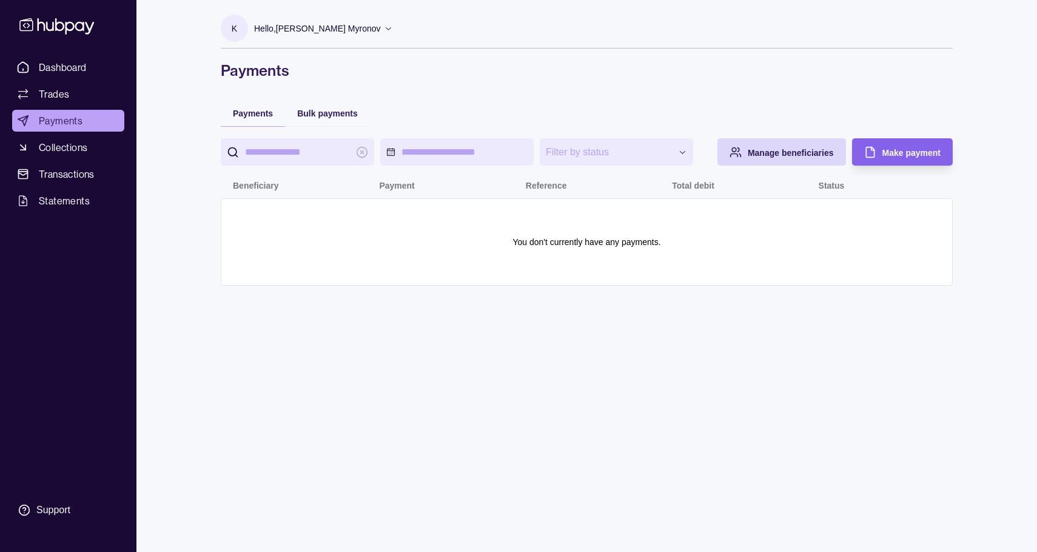
click at [294, 156] on input "search" at bounding box center [297, 151] width 105 height 27
click at [420, 158] on html "**********" at bounding box center [518, 276] width 1037 height 552
click at [426, 115] on html "**********" at bounding box center [518, 276] width 1037 height 552
click at [312, 112] on span "Bulk payments" at bounding box center [327, 114] width 61 height 10
click at [249, 115] on span "Payments" at bounding box center [253, 114] width 40 height 10
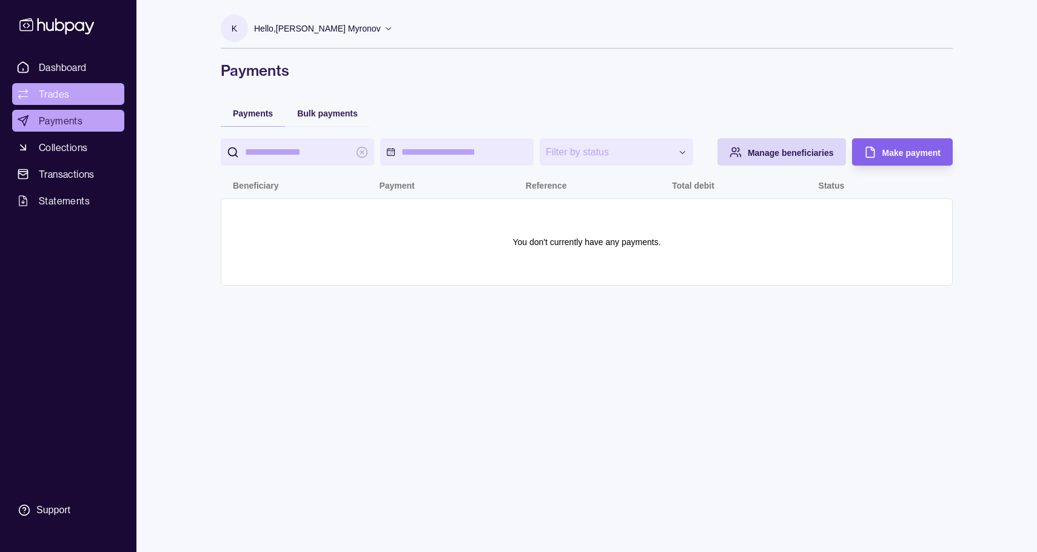
click at [65, 96] on span "Trades" at bounding box center [54, 94] width 30 height 15
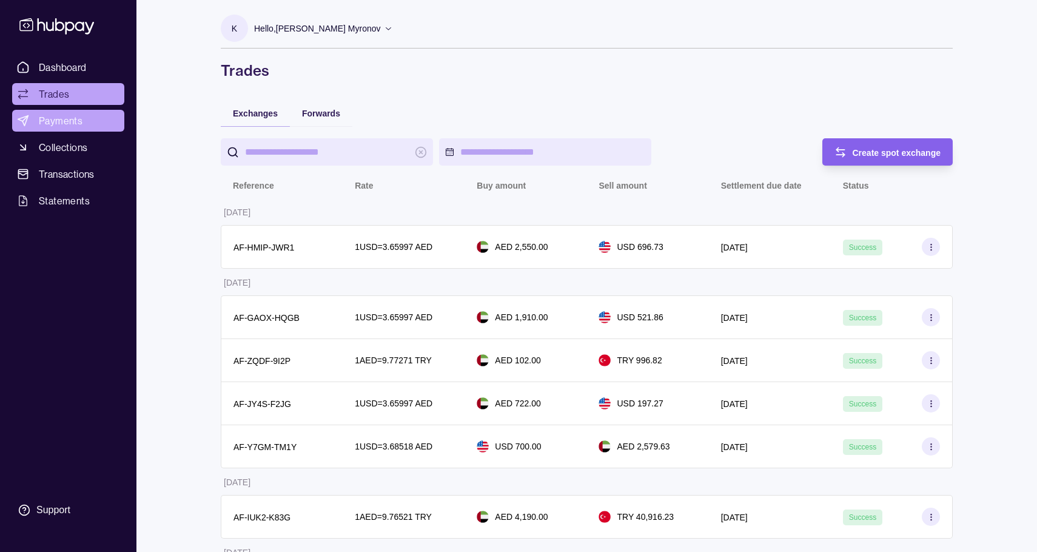
click at [60, 114] on span "Payments" at bounding box center [61, 120] width 44 height 15
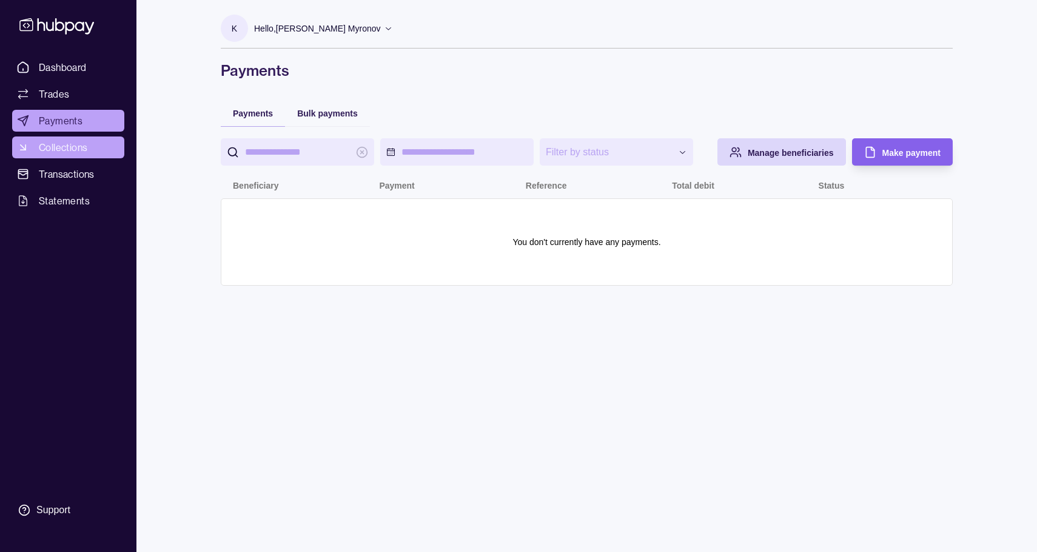
click at [64, 149] on span "Collections" at bounding box center [63, 147] width 49 height 15
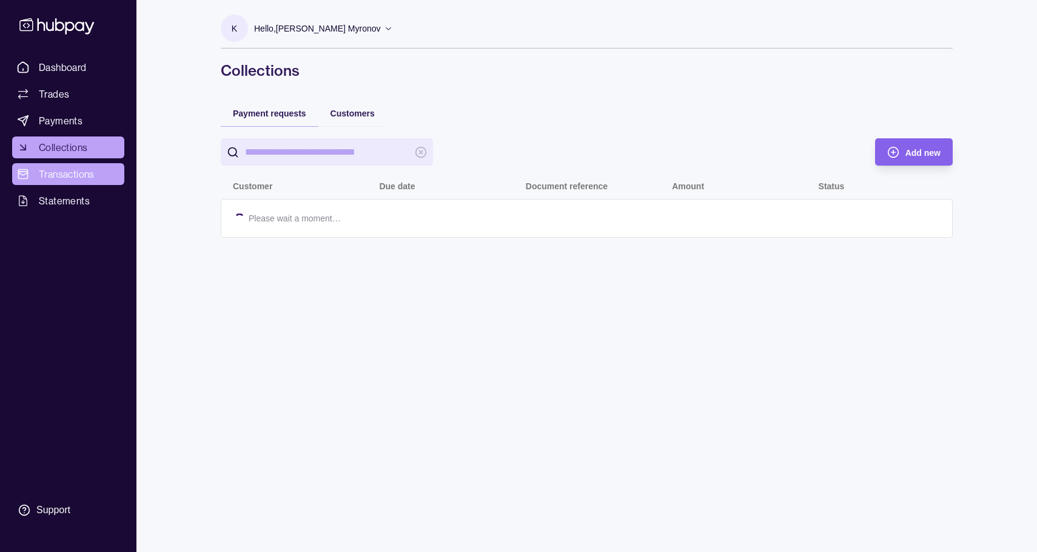
click at [62, 175] on span "Transactions" at bounding box center [67, 174] width 56 height 15
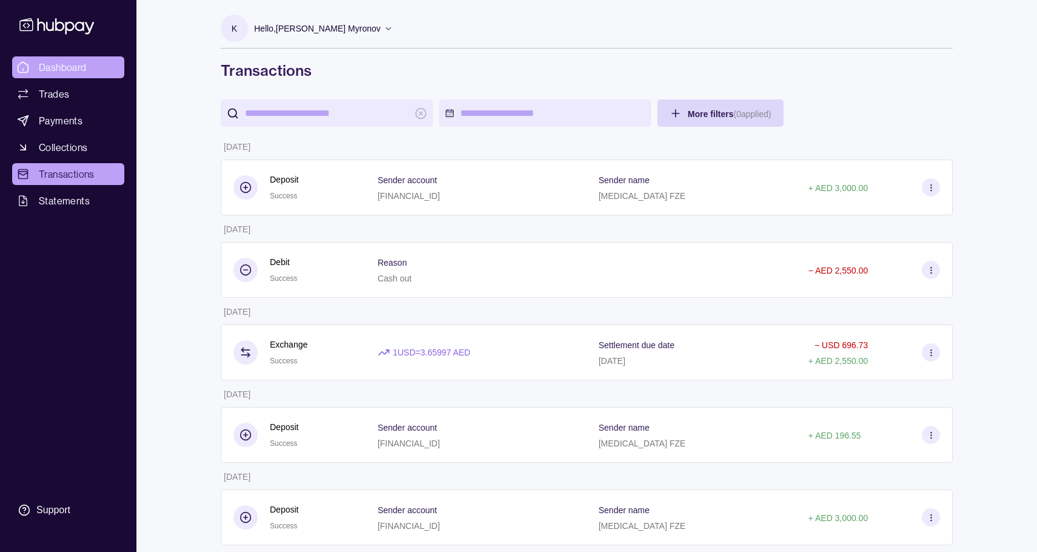
click at [84, 66] on span "Dashboard" at bounding box center [63, 67] width 48 height 15
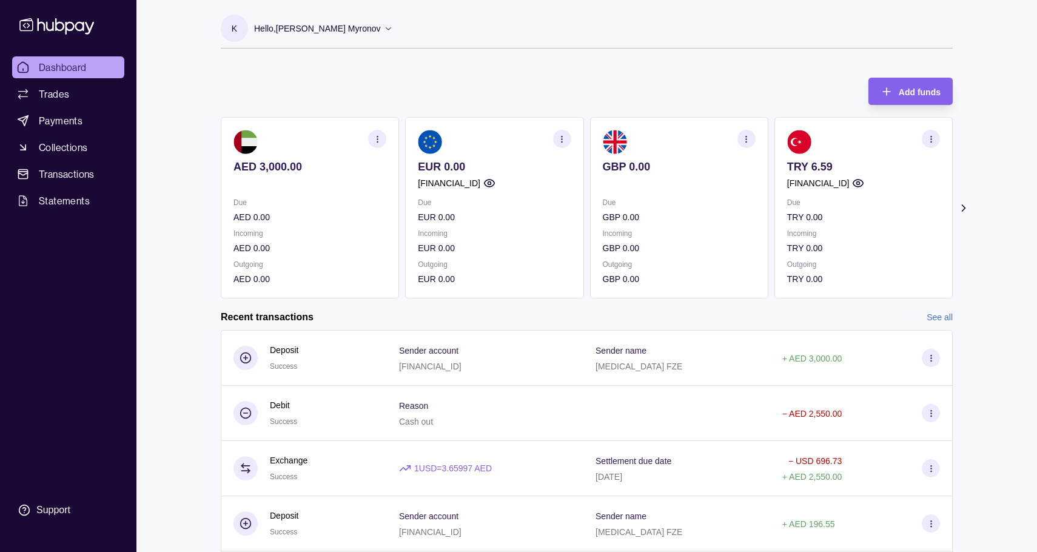
click at [961, 206] on icon at bounding box center [964, 208] width 12 height 12
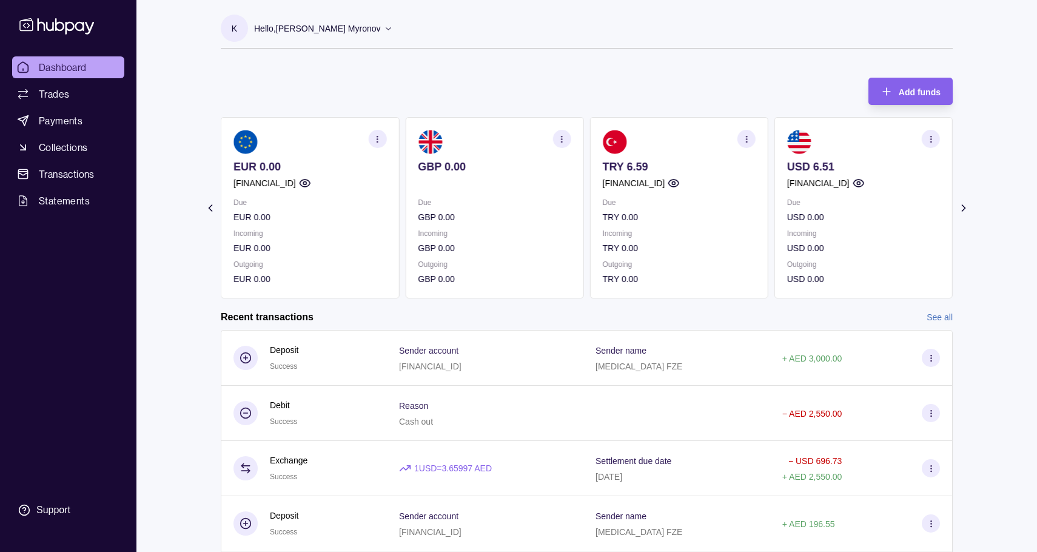
click at [212, 212] on icon at bounding box center [210, 208] width 12 height 12
